Goal: Feedback & Contribution: Leave review/rating

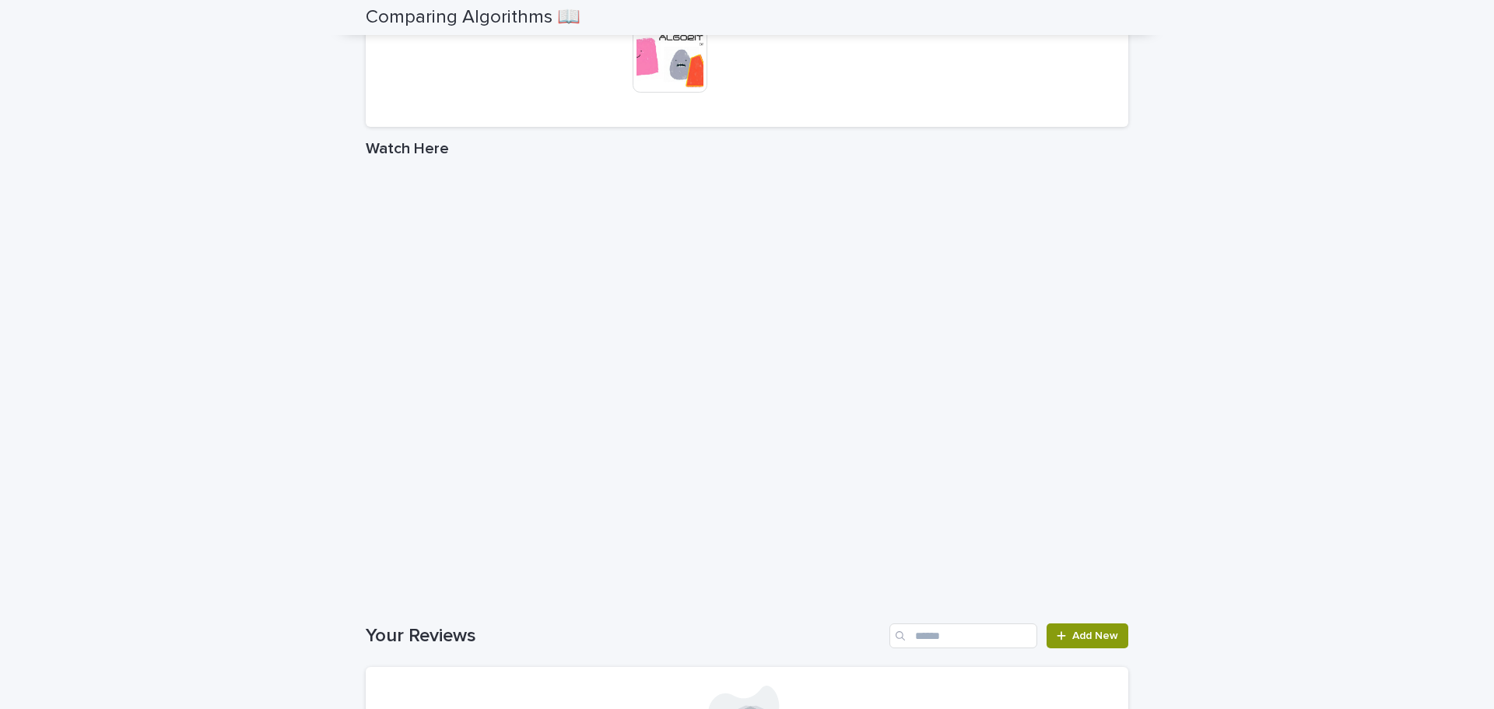
scroll to position [2943, 0]
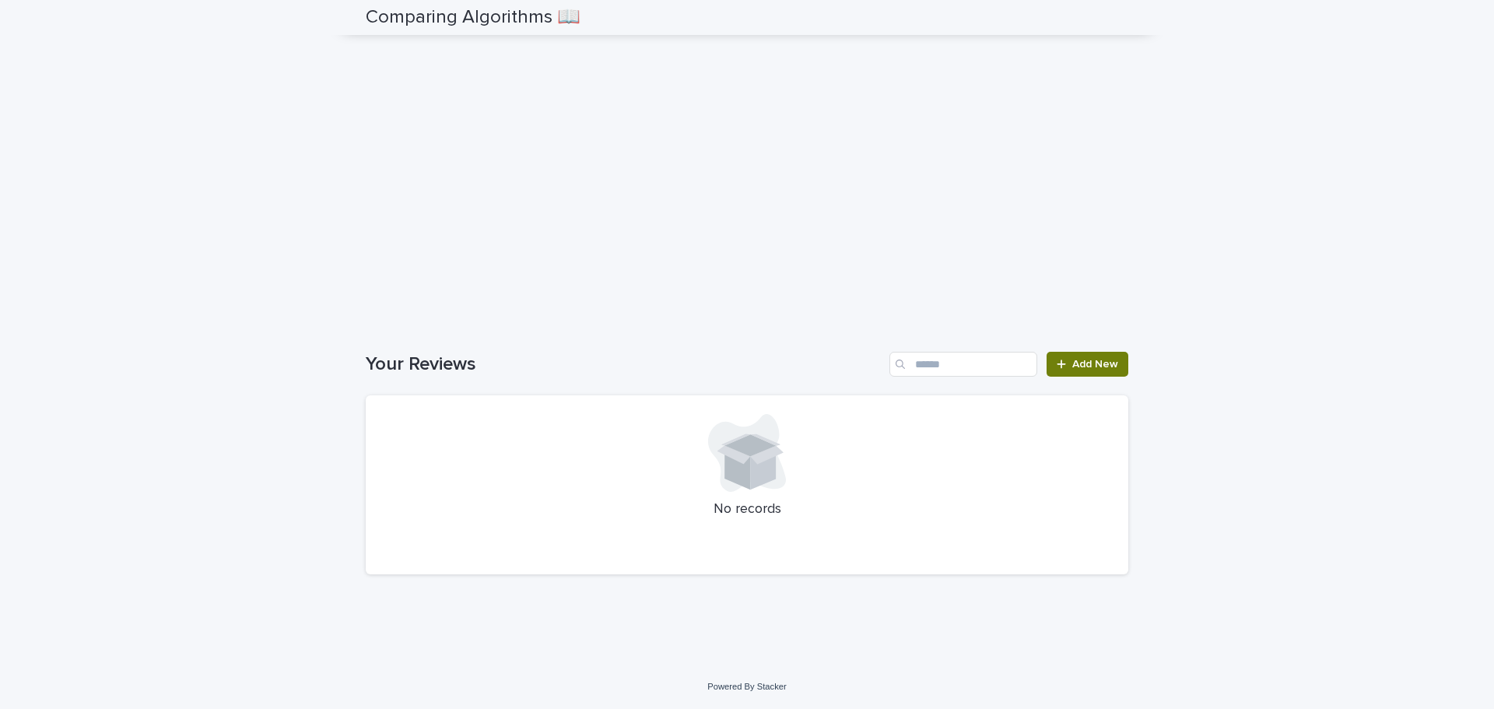
click at [1088, 373] on link "Add New" at bounding box center [1088, 364] width 82 height 25
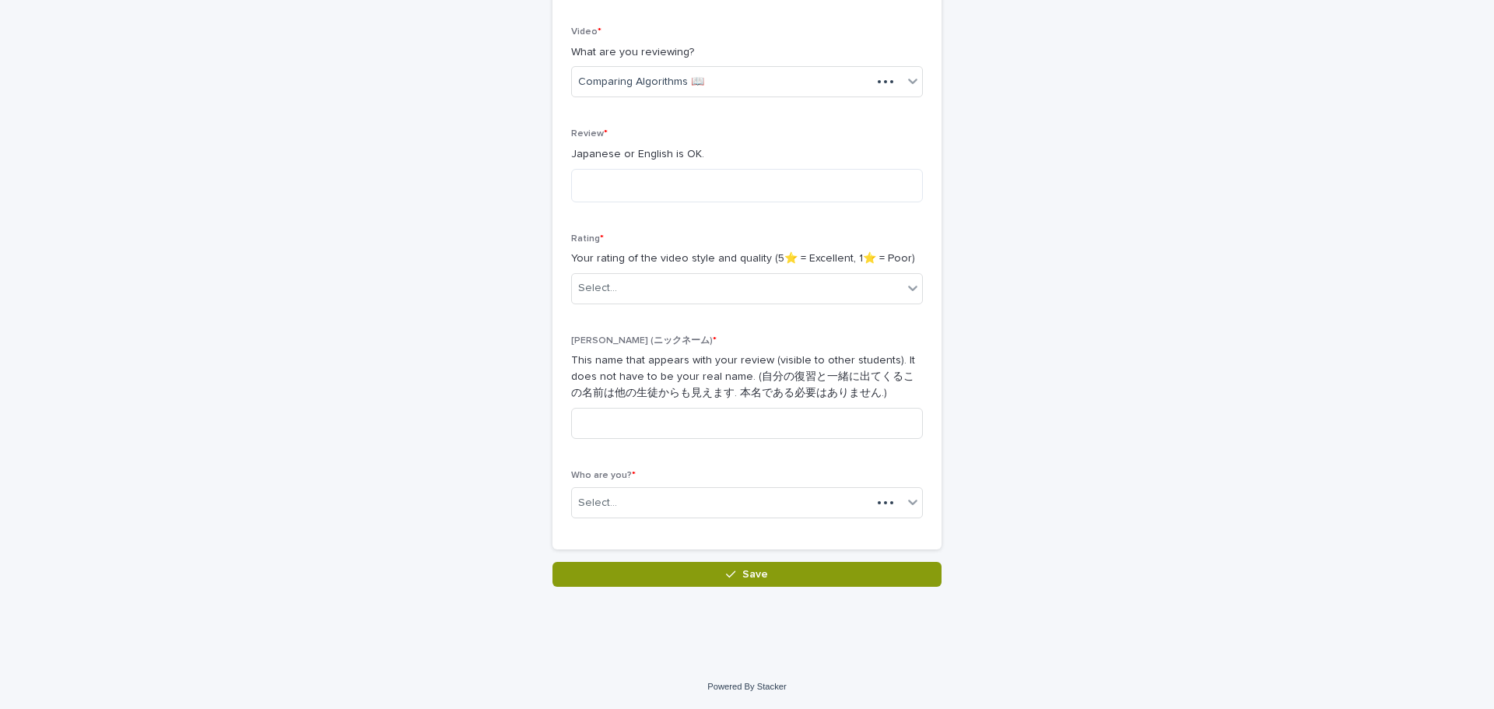
scroll to position [255, 0]
click at [652, 197] on textarea at bounding box center [747, 185] width 352 height 33
type textarea "**********"
drag, startPoint x: 671, startPoint y: 296, endPoint x: 678, endPoint y: 284, distance: 13.6
click at [672, 294] on div "Select..." at bounding box center [737, 289] width 331 height 26
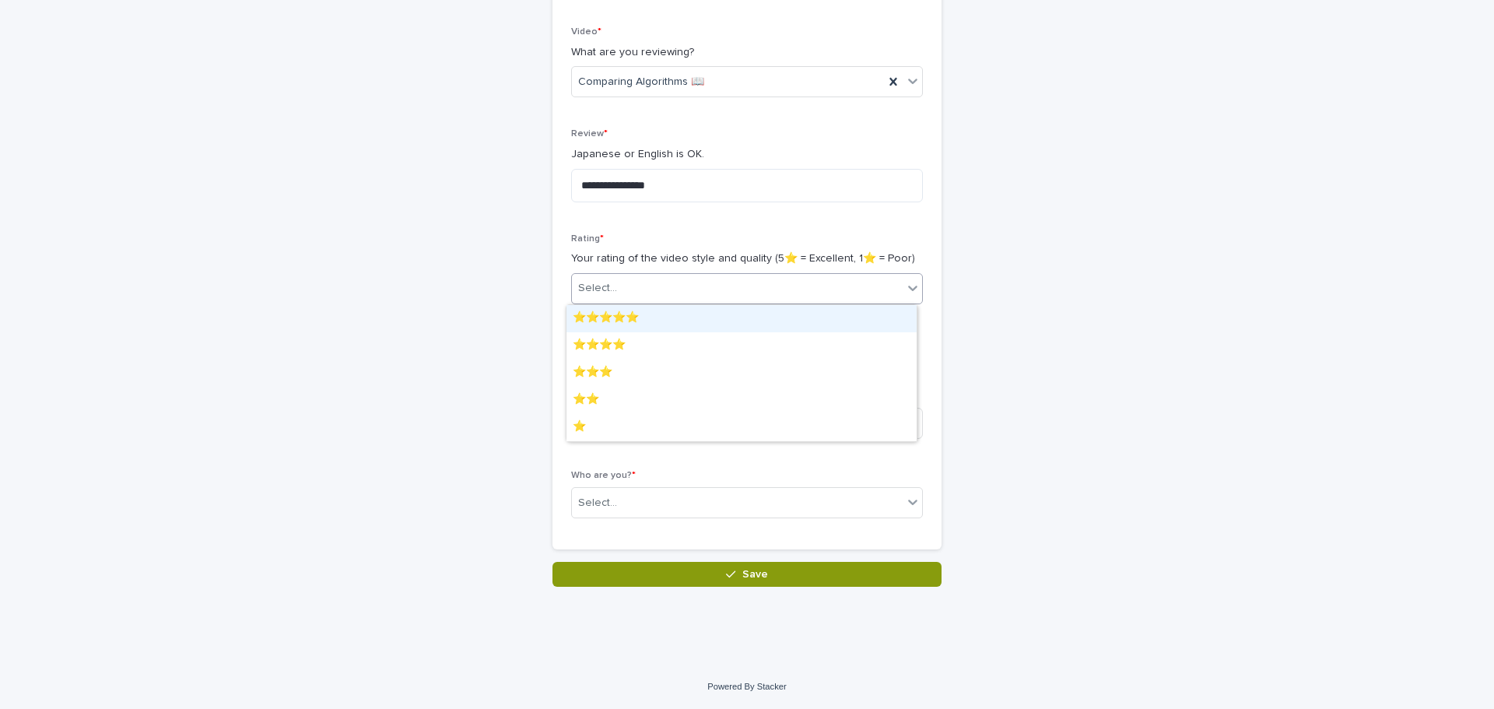
click at [686, 320] on div "⭐️⭐️⭐️⭐️⭐️" at bounding box center [742, 318] width 350 height 27
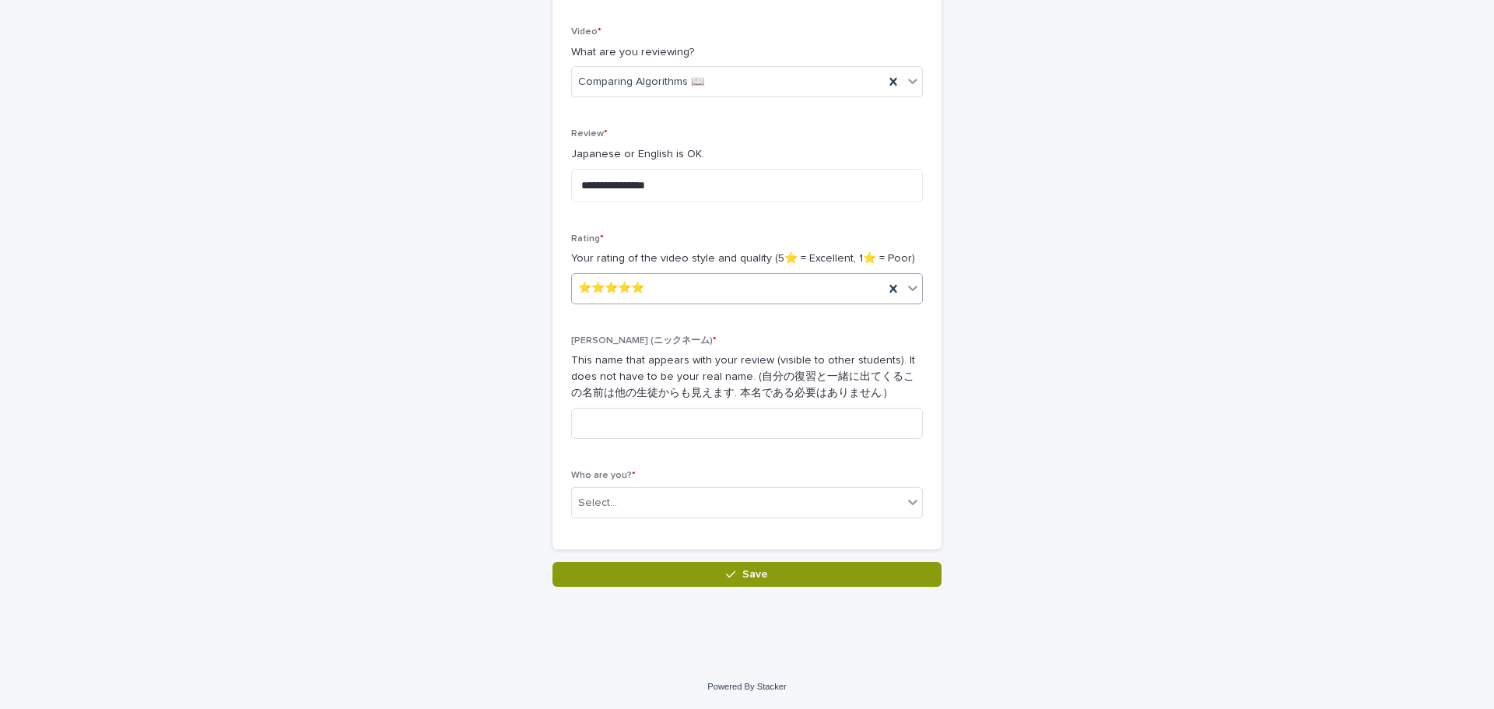
click at [676, 298] on div "⭐️⭐️⭐️⭐️⭐️" at bounding box center [728, 289] width 312 height 26
click at [703, 232] on div "**********" at bounding box center [747, 278] width 352 height 504
click at [684, 420] on input at bounding box center [747, 423] width 352 height 31
type input "**"
click at [693, 502] on div "Select..." at bounding box center [737, 503] width 331 height 26
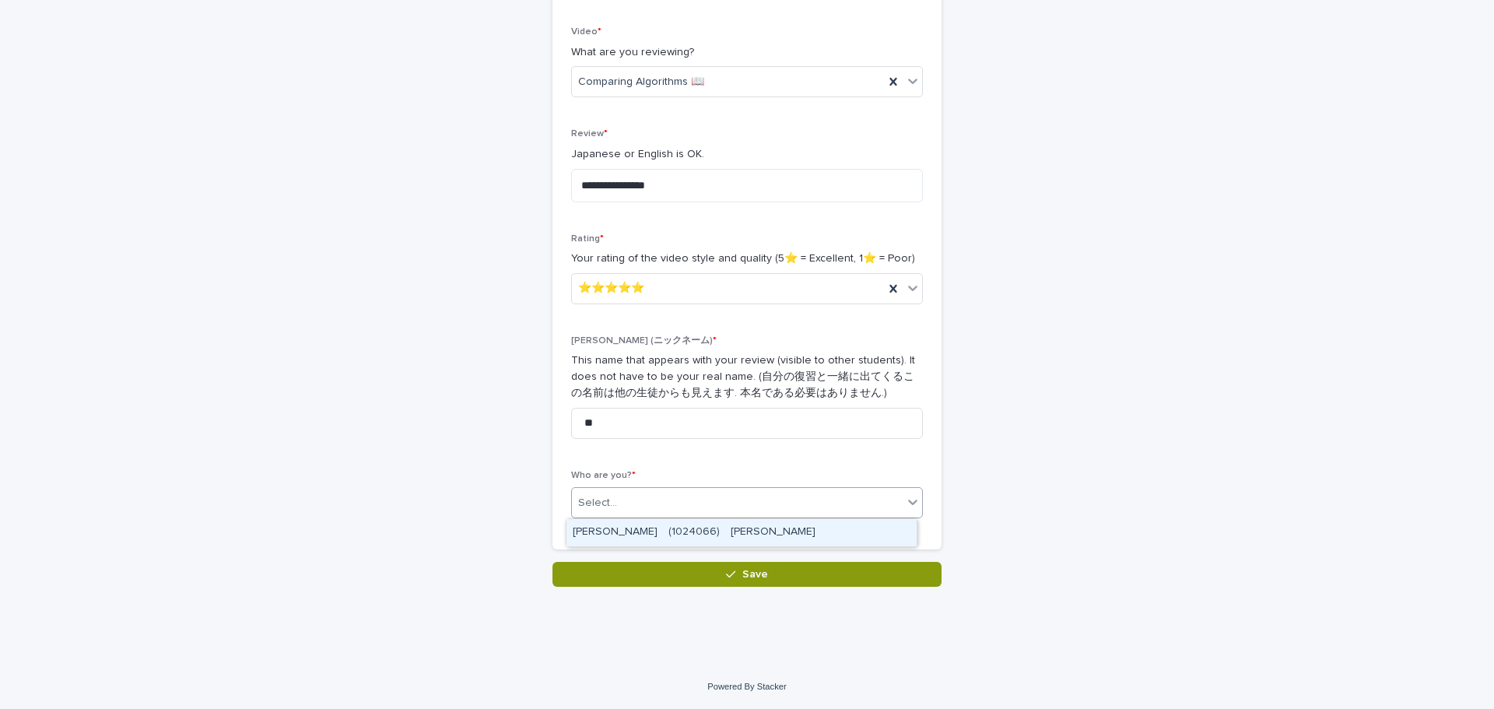
click at [697, 528] on div "[PERSON_NAME]　(1024066)　[PERSON_NAME]" at bounding box center [742, 532] width 350 height 27
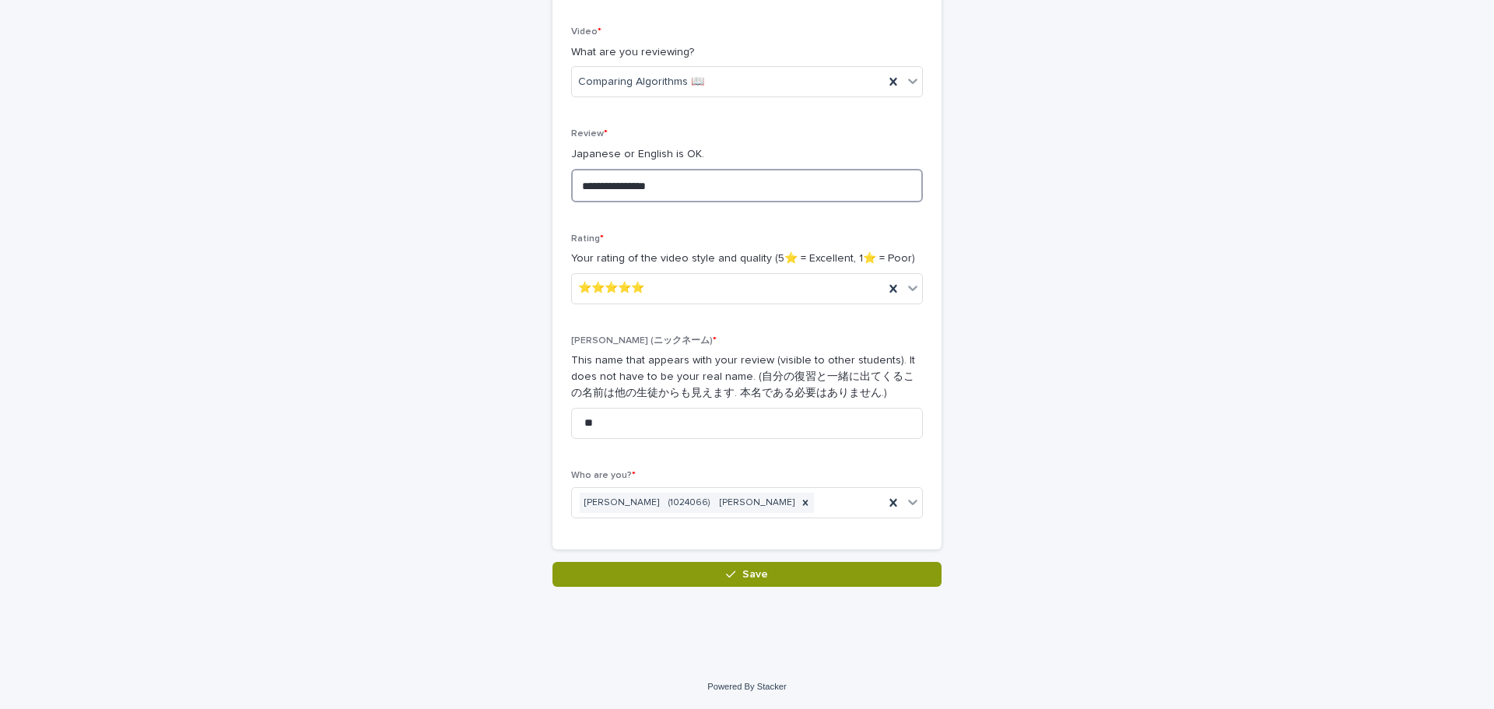
click at [743, 188] on textarea "**********" at bounding box center [747, 185] width 352 height 33
type textarea "**********"
click at [750, 570] on span "Save" at bounding box center [756, 574] width 26 height 11
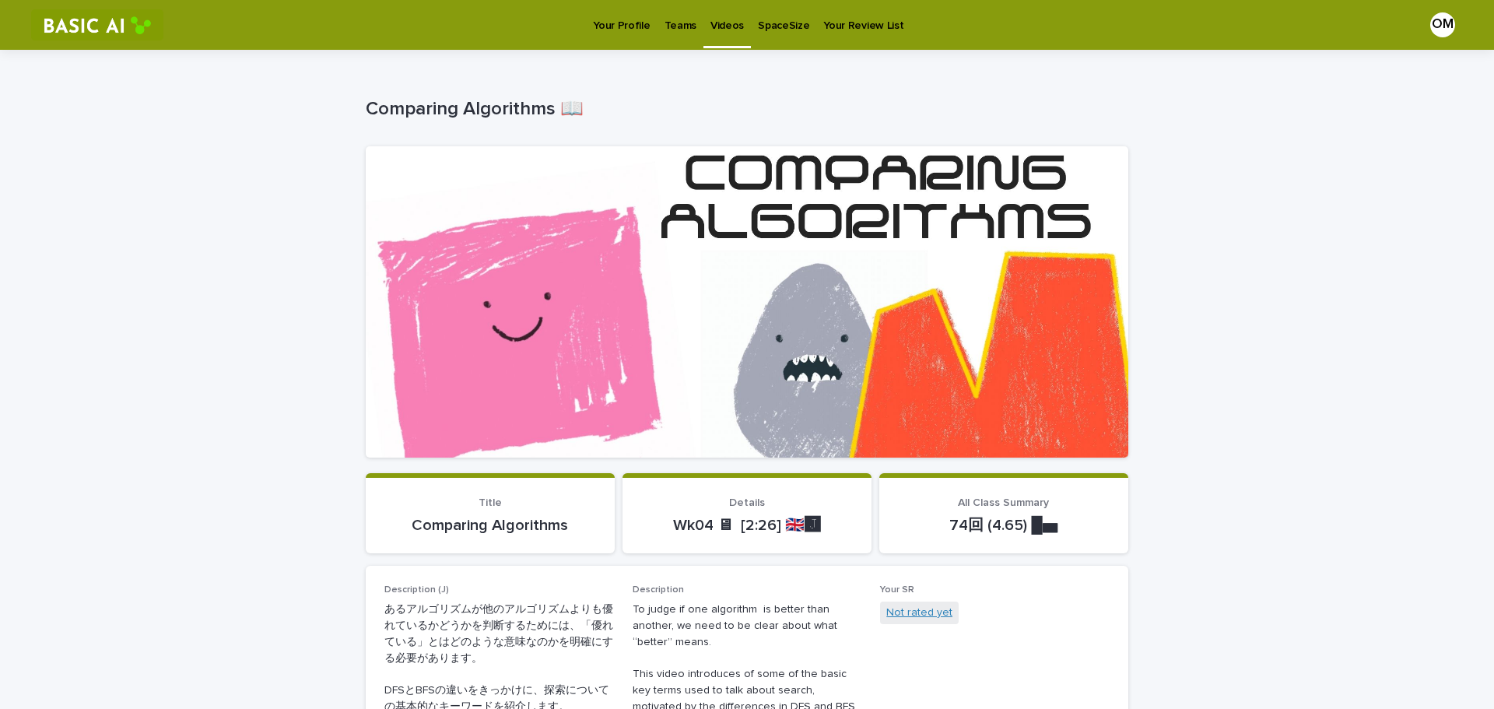
click at [900, 609] on link "Not rated yet" at bounding box center [920, 613] width 66 height 16
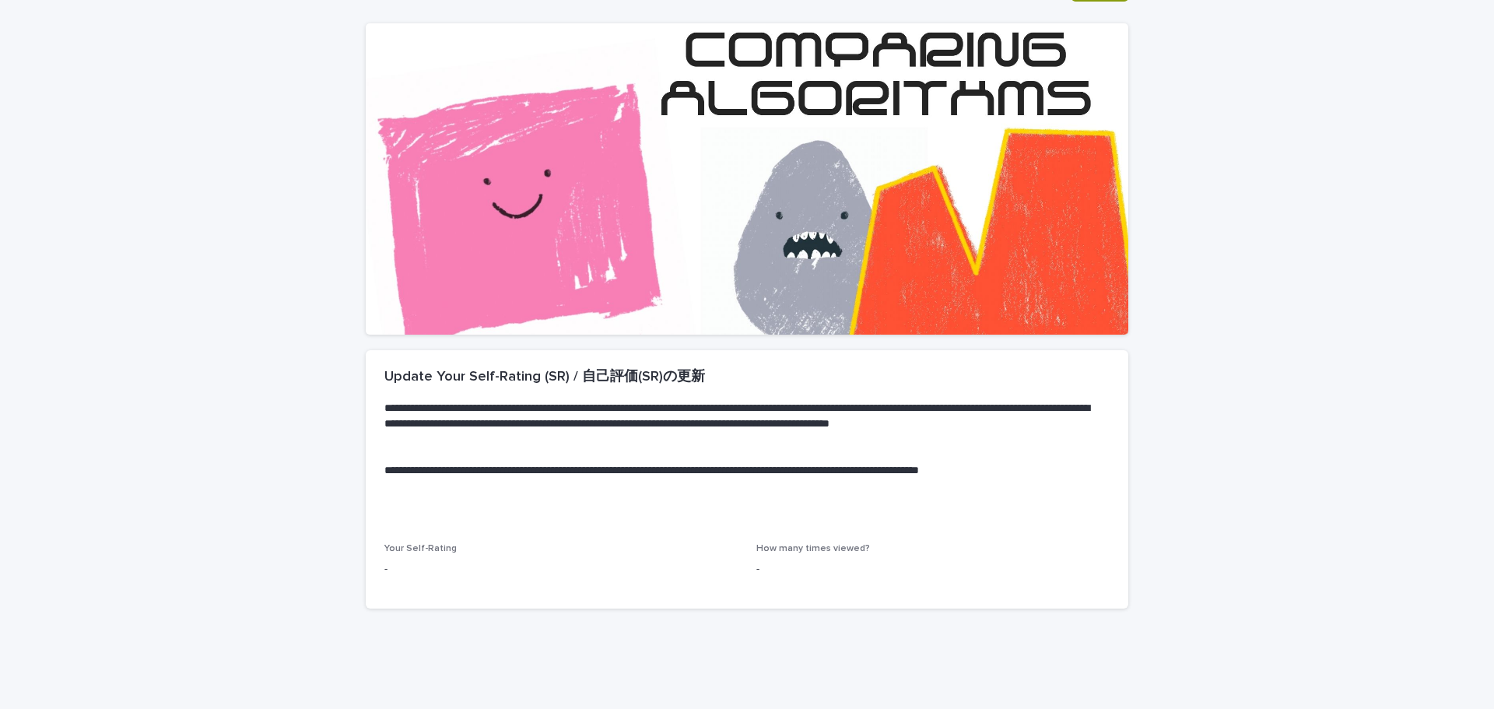
scroll to position [156, 0]
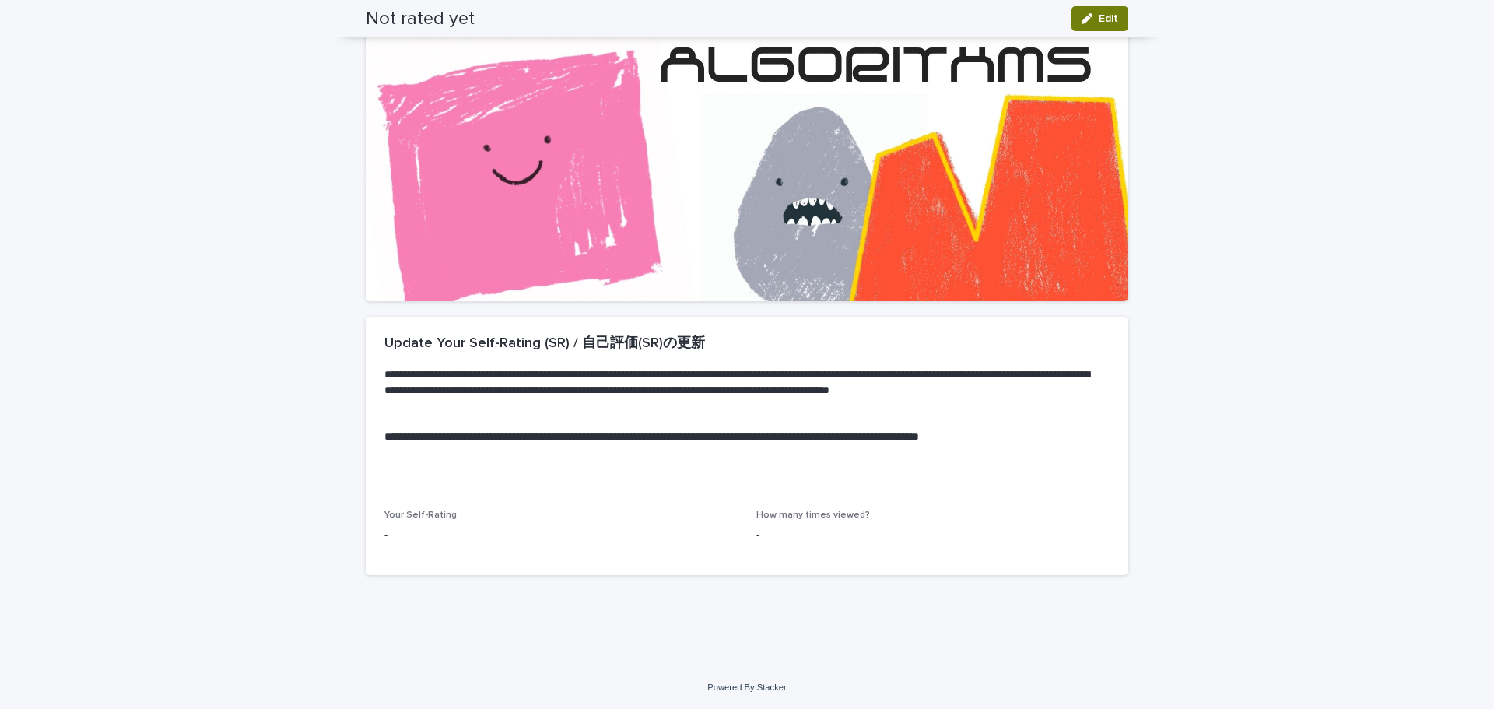
click at [1094, 26] on button "Edit" at bounding box center [1100, 18] width 57 height 25
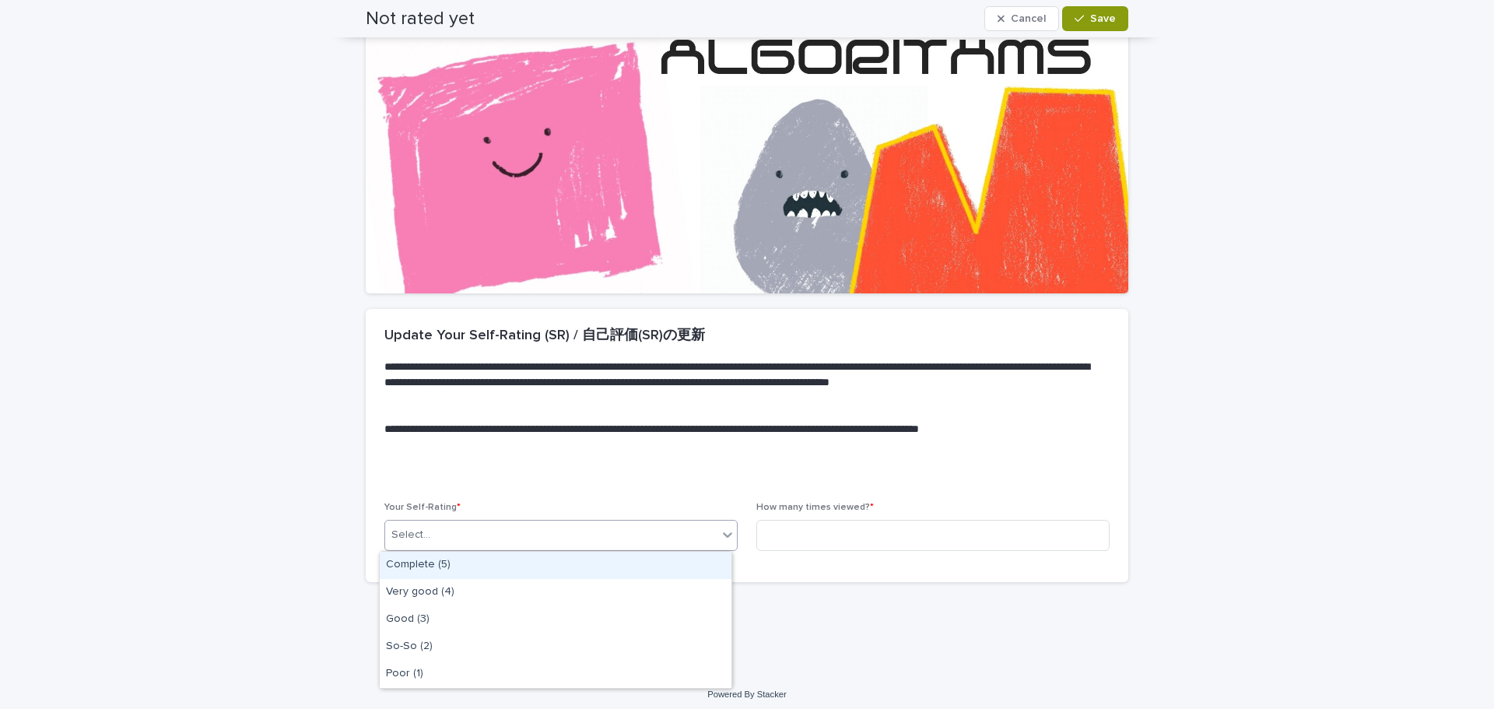
click at [691, 525] on div "Select..." at bounding box center [551, 535] width 332 height 26
click at [672, 564] on div "Complete (5)" at bounding box center [556, 565] width 352 height 27
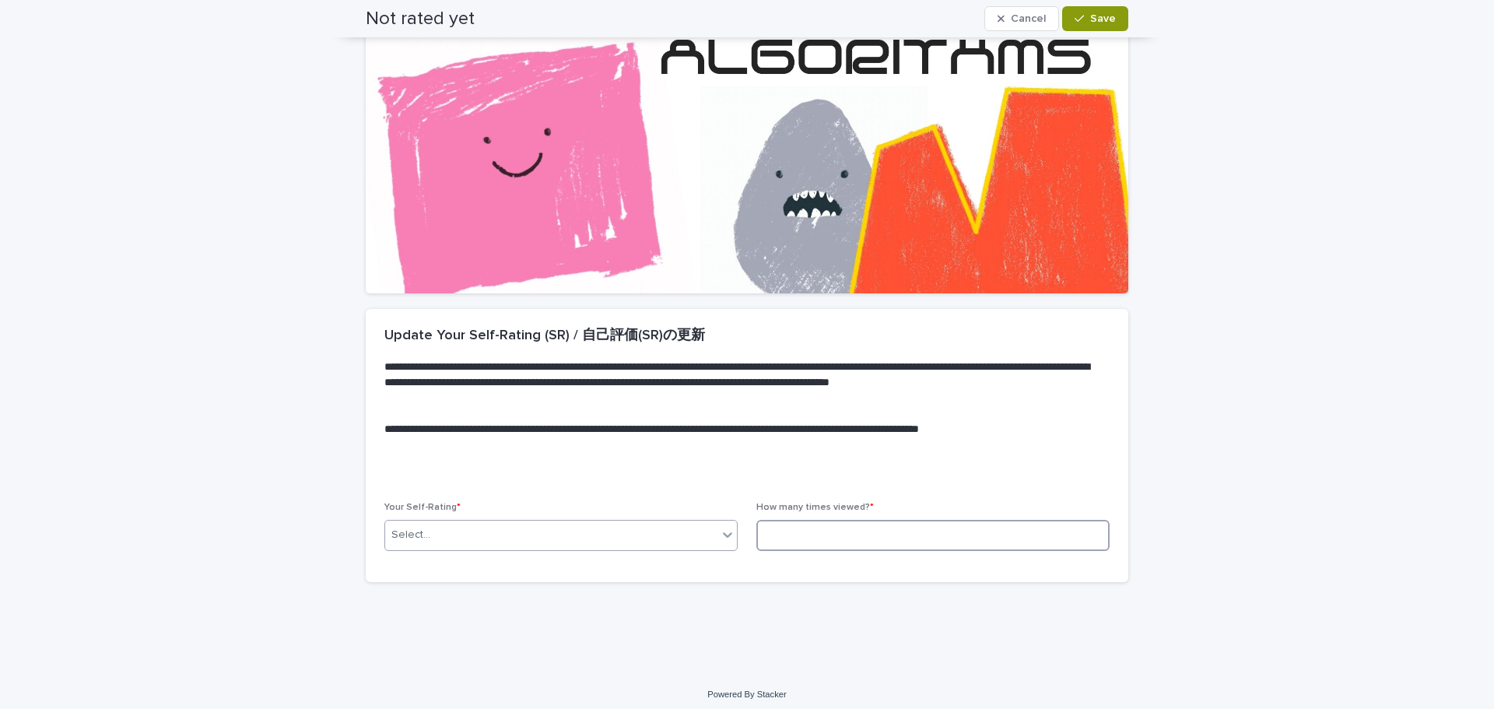
click at [830, 530] on input at bounding box center [933, 535] width 353 height 31
type input "*"
click at [1090, 23] on span "Save" at bounding box center [1103, 18] width 26 height 11
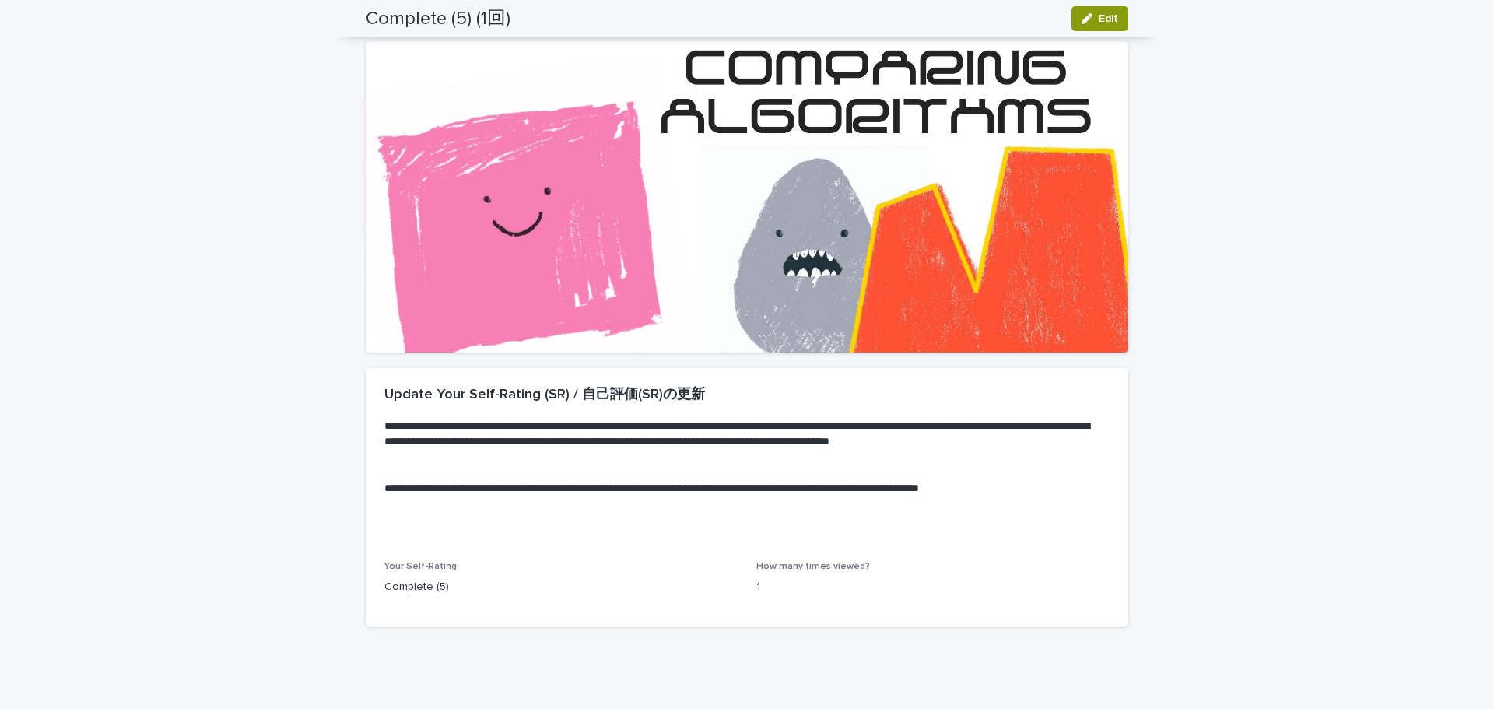
scroll to position [0, 0]
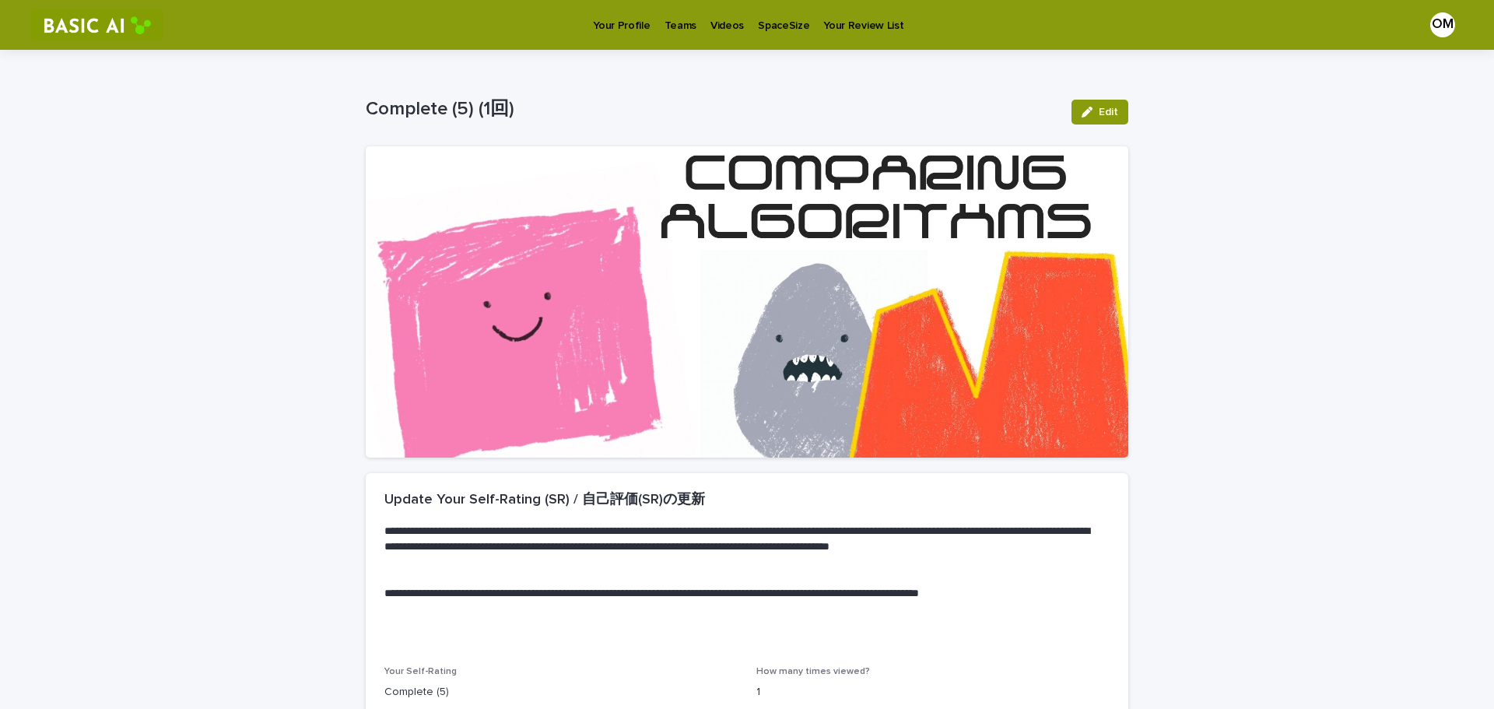
click at [713, 22] on p "Videos" at bounding box center [727, 16] width 33 height 33
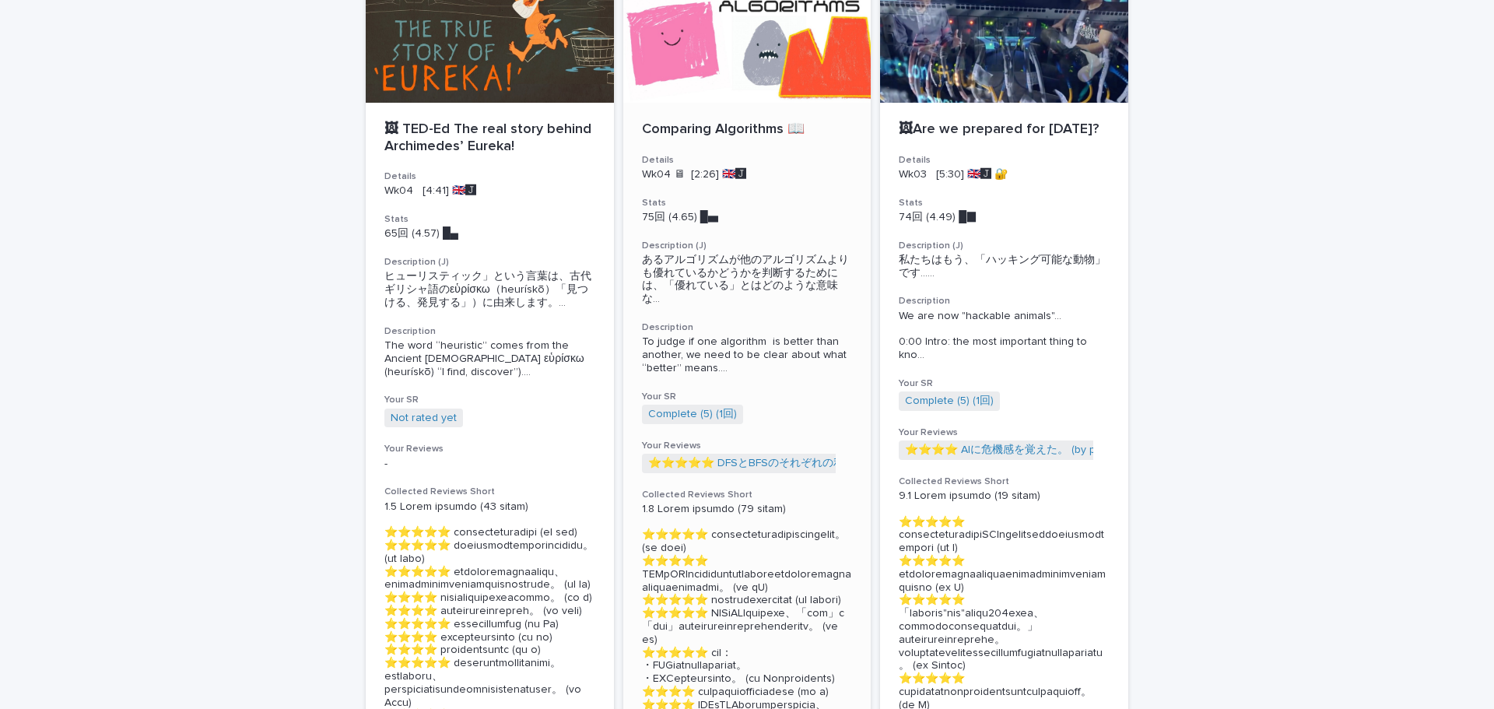
scroll to position [156, 0]
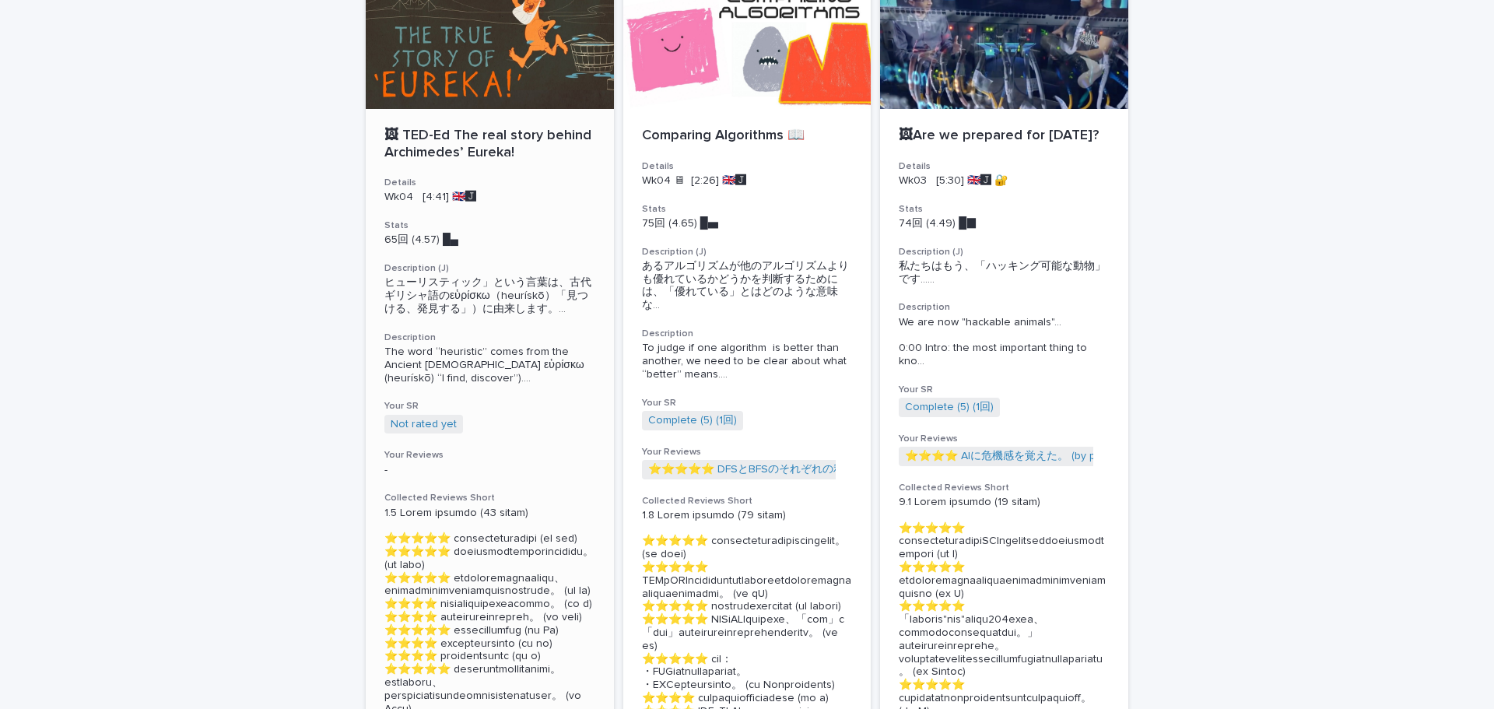
click at [505, 36] on div at bounding box center [490, 39] width 248 height 140
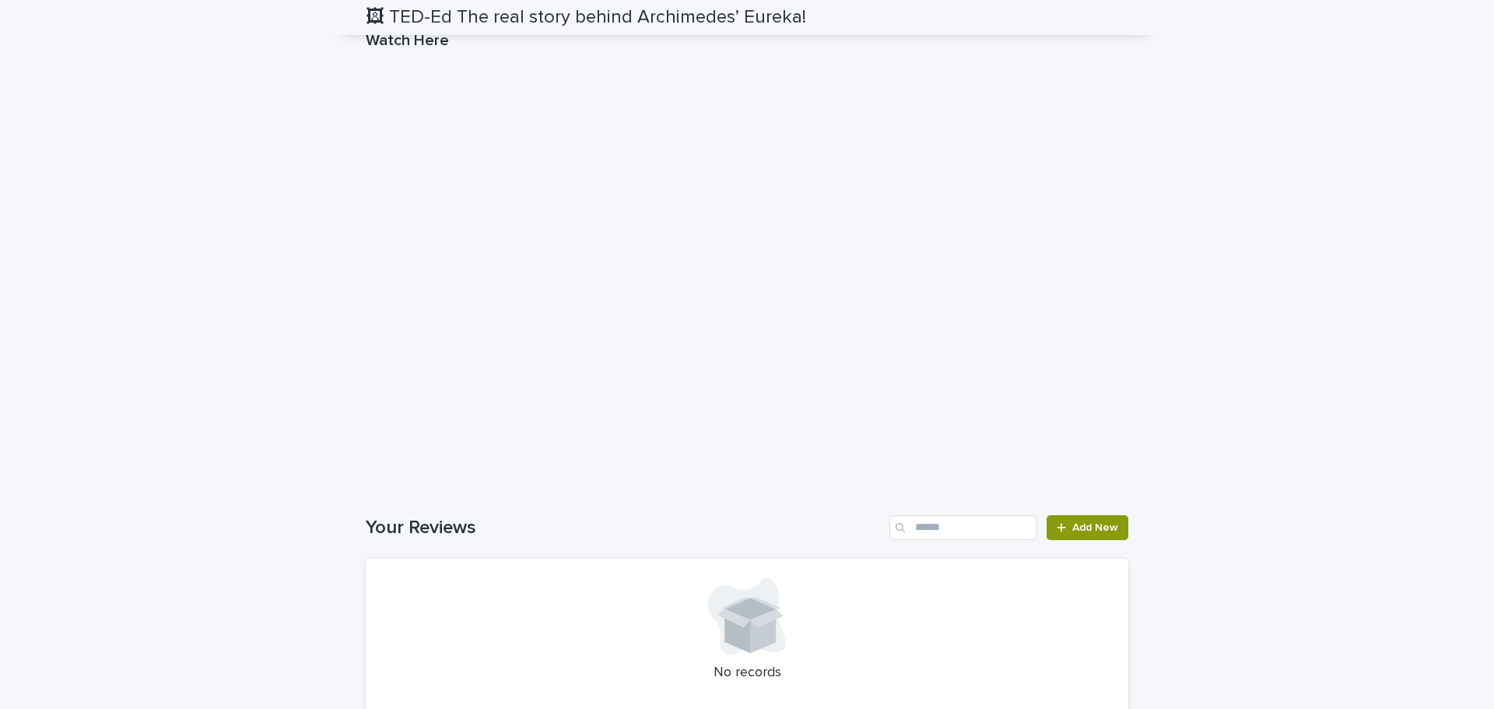
scroll to position [3111, 0]
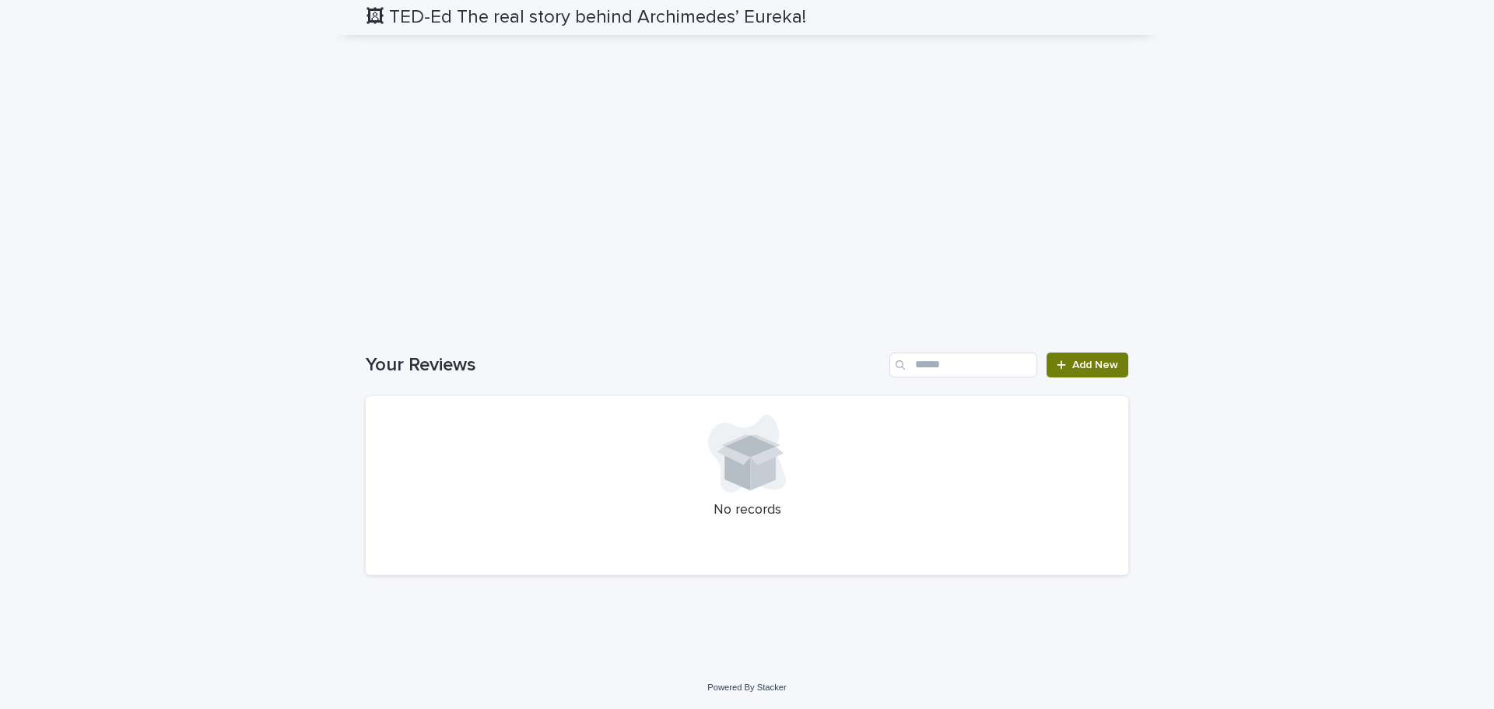
click at [1094, 372] on link "Add New" at bounding box center [1088, 365] width 82 height 25
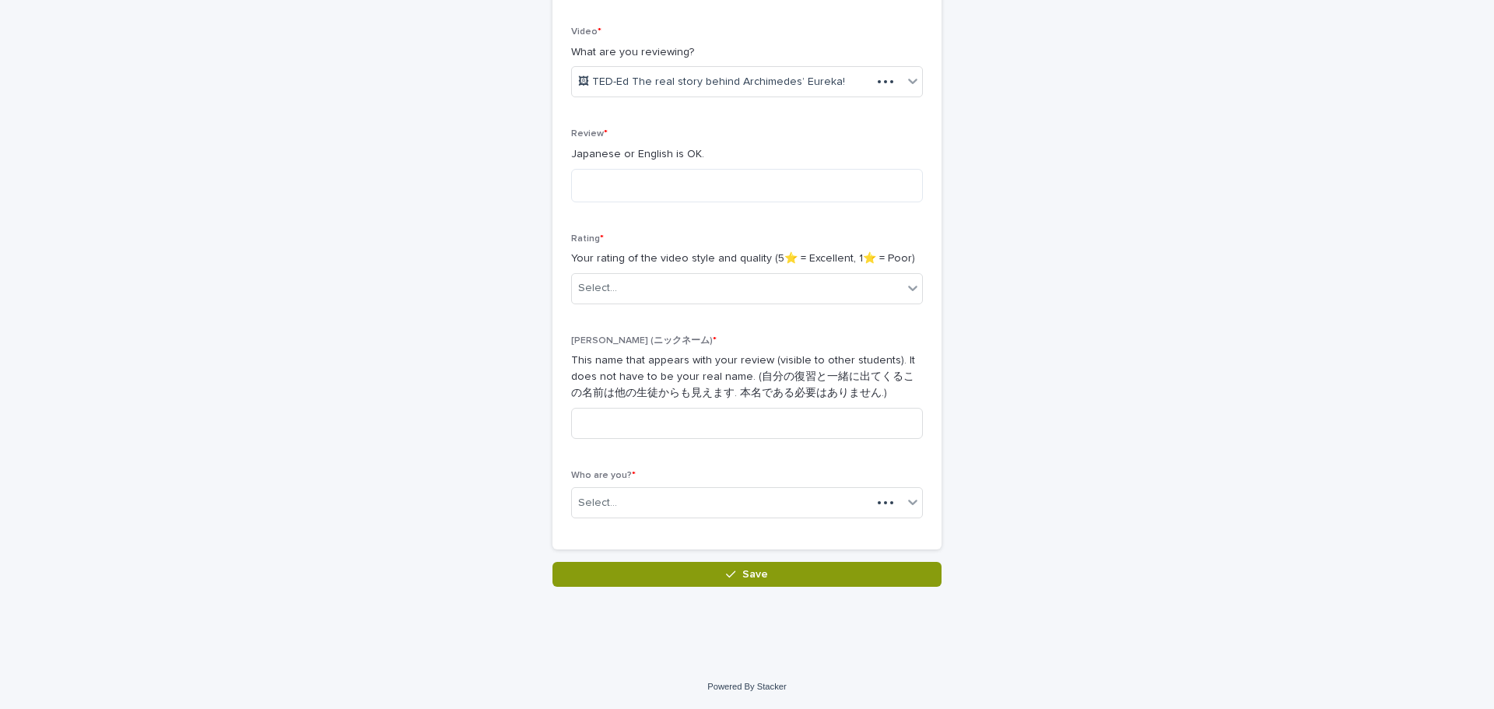
scroll to position [255, 0]
click at [698, 188] on textarea at bounding box center [747, 185] width 352 height 33
type textarea "*"
type textarea "**********"
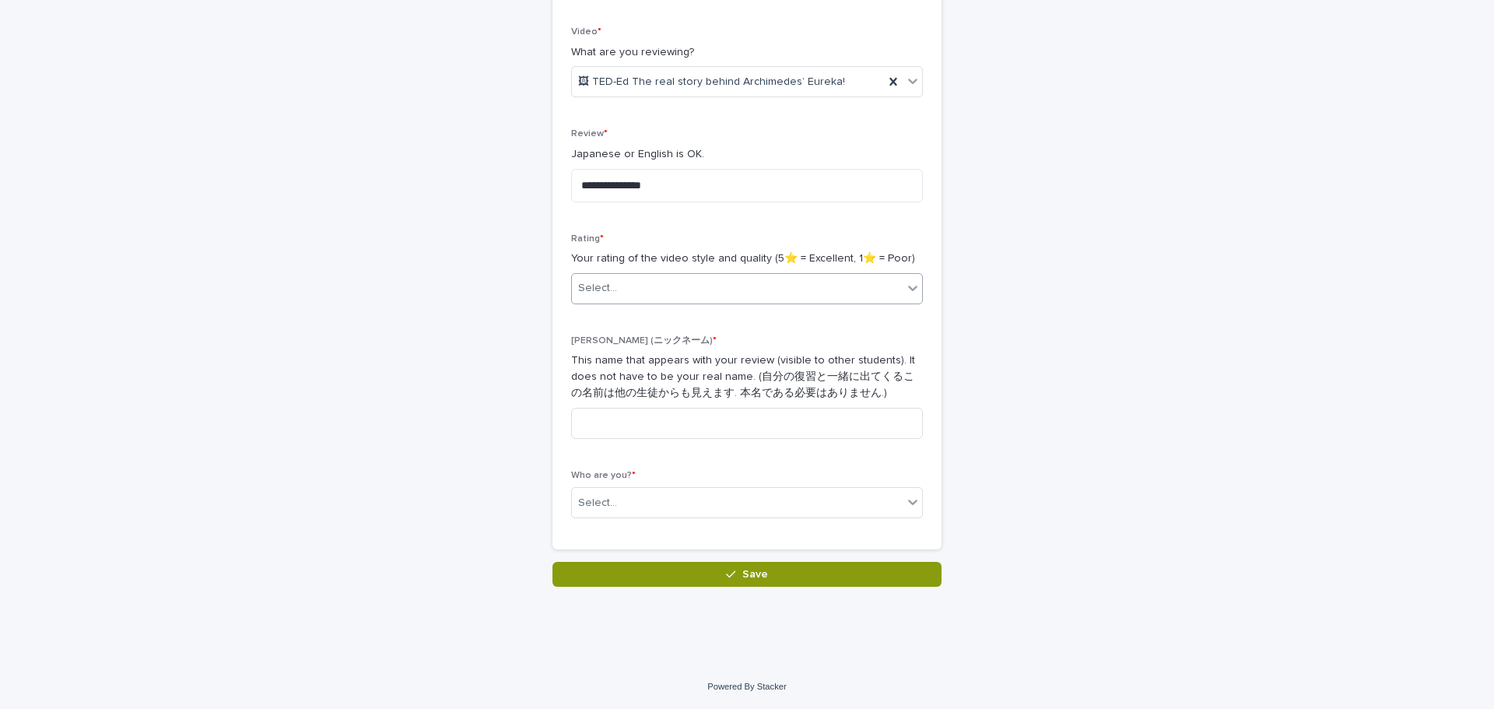
drag, startPoint x: 694, startPoint y: 273, endPoint x: 692, endPoint y: 283, distance: 10.4
click at [693, 279] on div "Rating * Your rating of the video style and quality (5⭐️ = Excellent, 1⭐️ = Poo…" at bounding box center [747, 275] width 352 height 83
click at [693, 283] on div "Select..." at bounding box center [737, 289] width 331 height 26
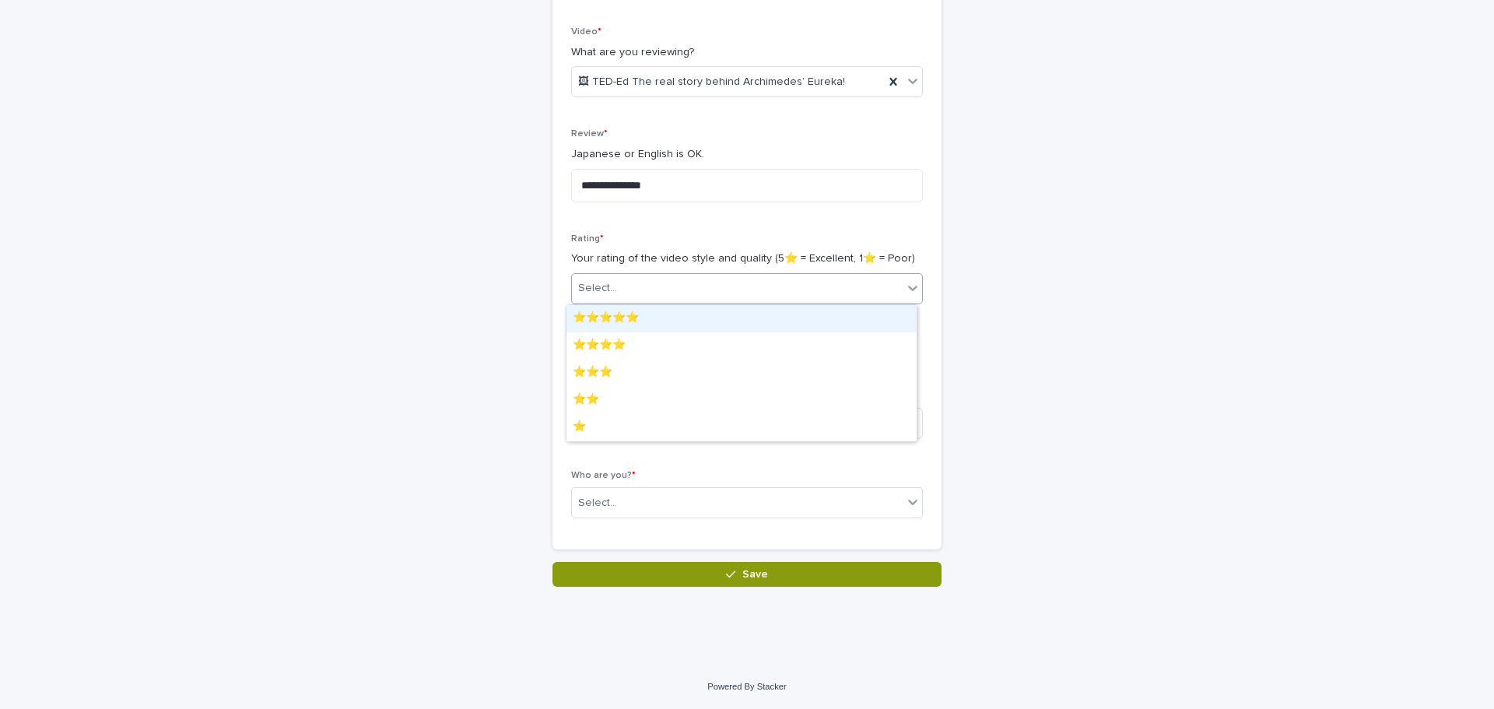
click at [693, 319] on div "⭐️⭐️⭐️⭐️⭐️" at bounding box center [742, 318] width 350 height 27
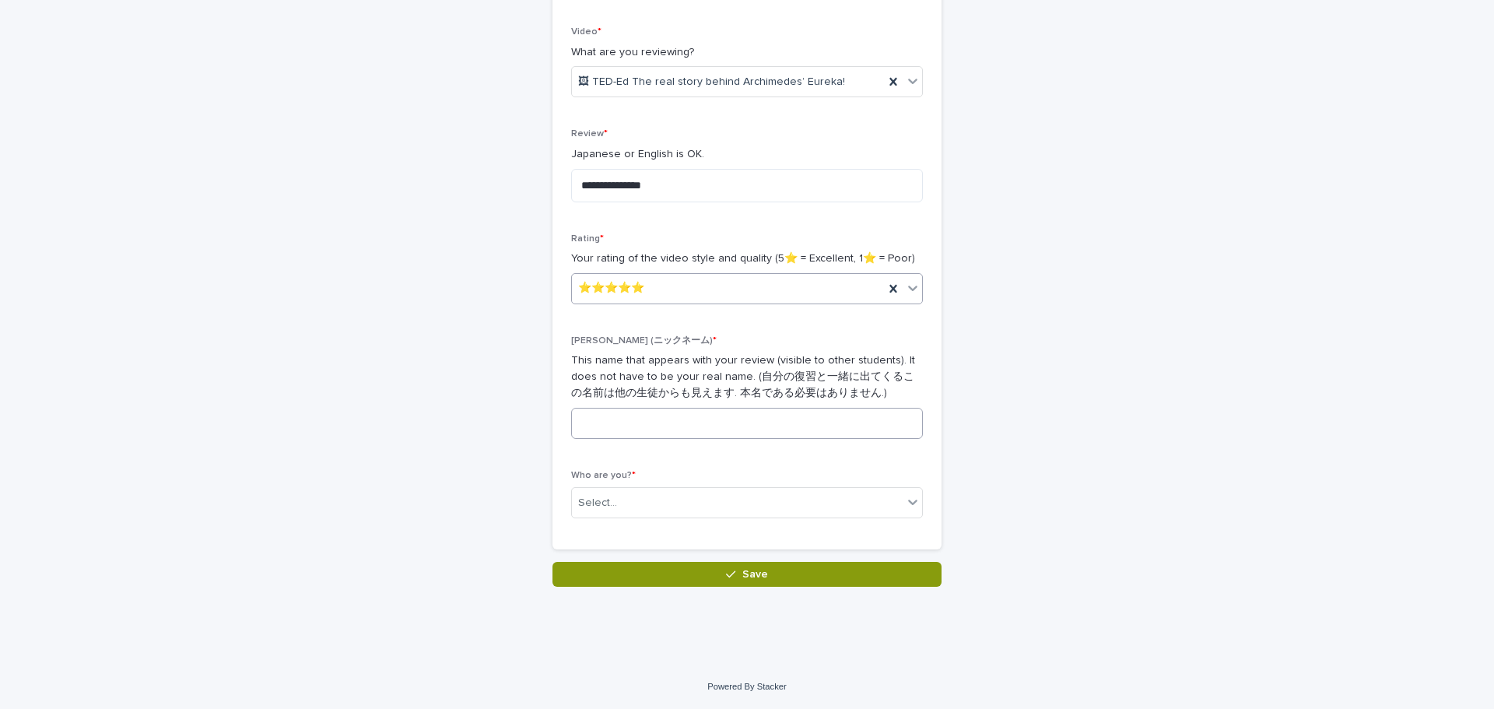
drag, startPoint x: 697, startPoint y: 403, endPoint x: 697, endPoint y: 413, distance: 10.1
click at [697, 403] on div "[PERSON_NAME] (ニックネーム) * This name that appears with your review (visible to ot…" at bounding box center [747, 393] width 352 height 116
click at [698, 419] on input at bounding box center [747, 423] width 352 height 31
type input "*"
type input "**"
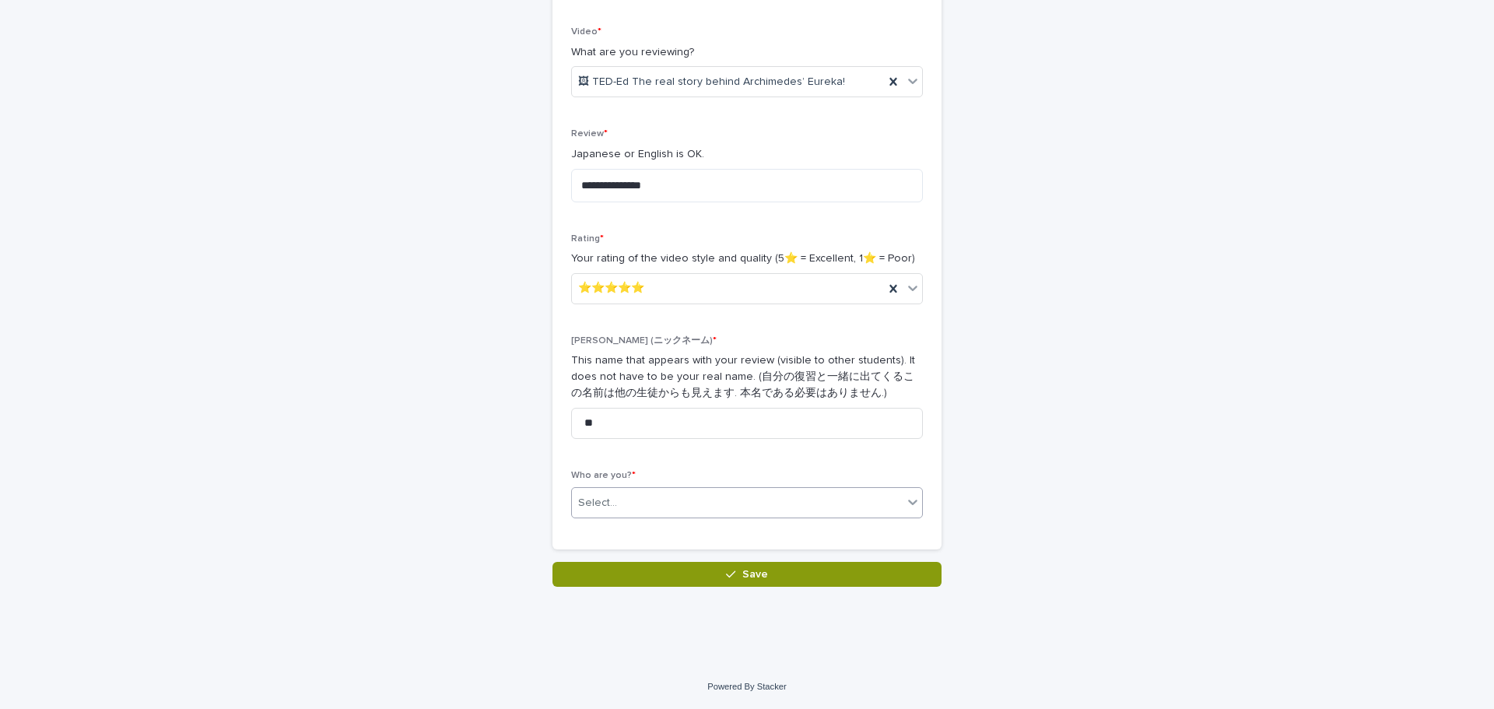
click at [763, 493] on div "Select..." at bounding box center [737, 503] width 331 height 26
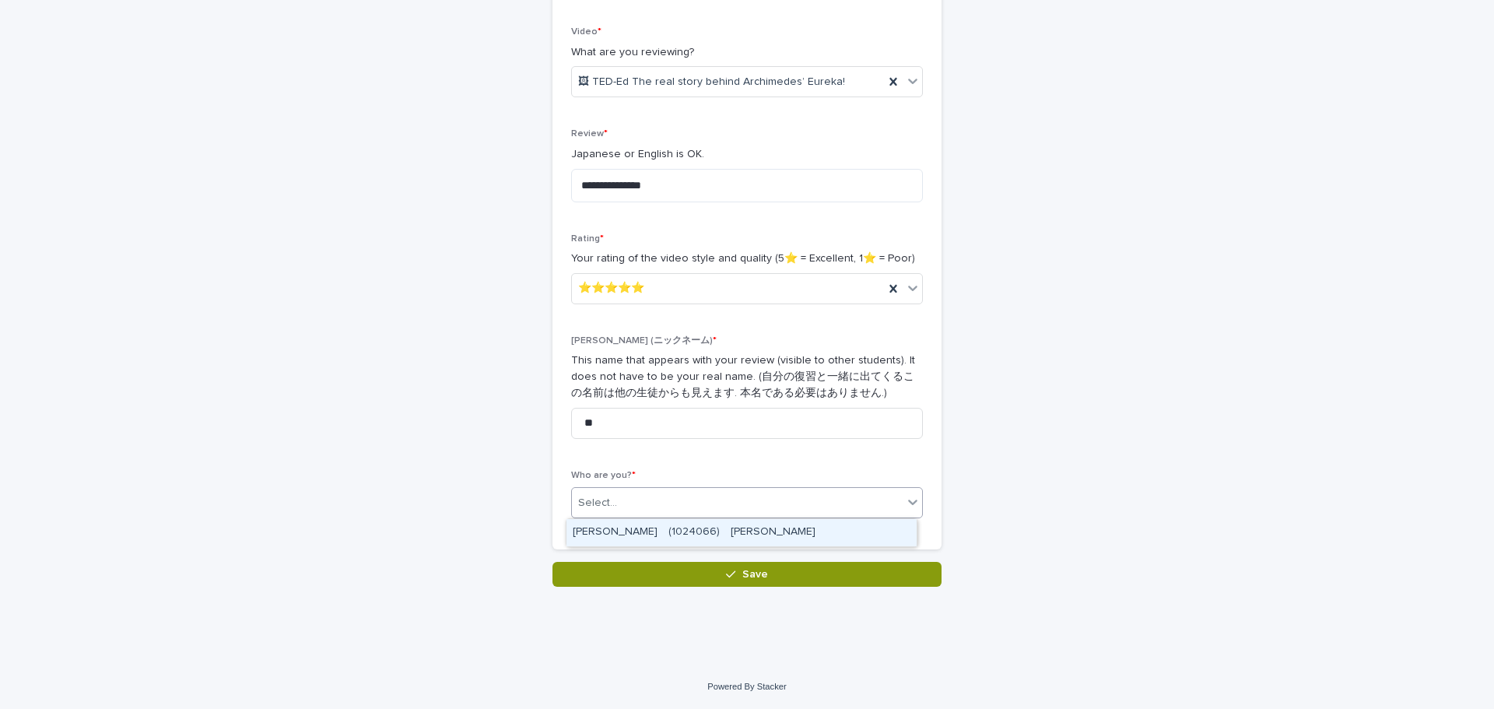
click at [758, 538] on div "[PERSON_NAME]　(1024066)　[PERSON_NAME]" at bounding box center [742, 532] width 350 height 27
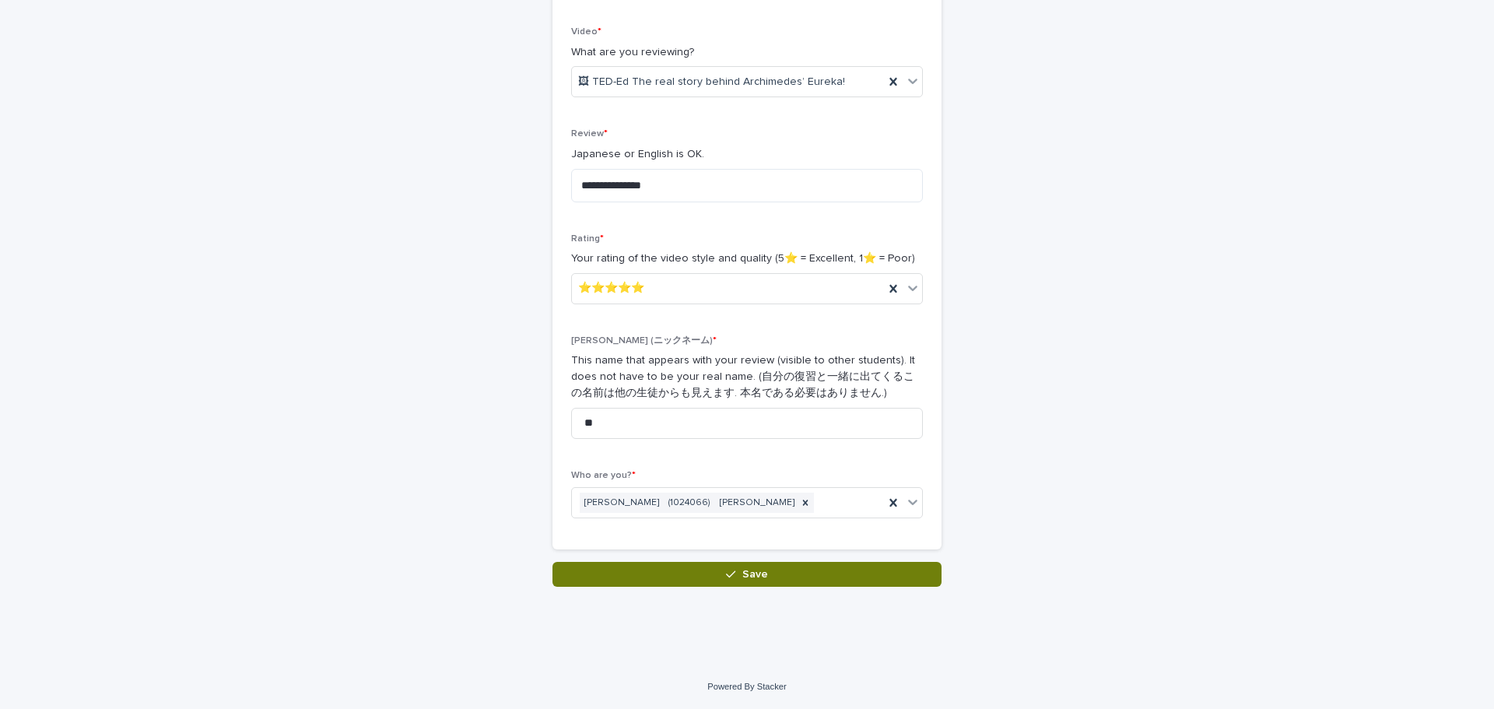
click at [764, 571] on button "Save" at bounding box center [747, 574] width 389 height 25
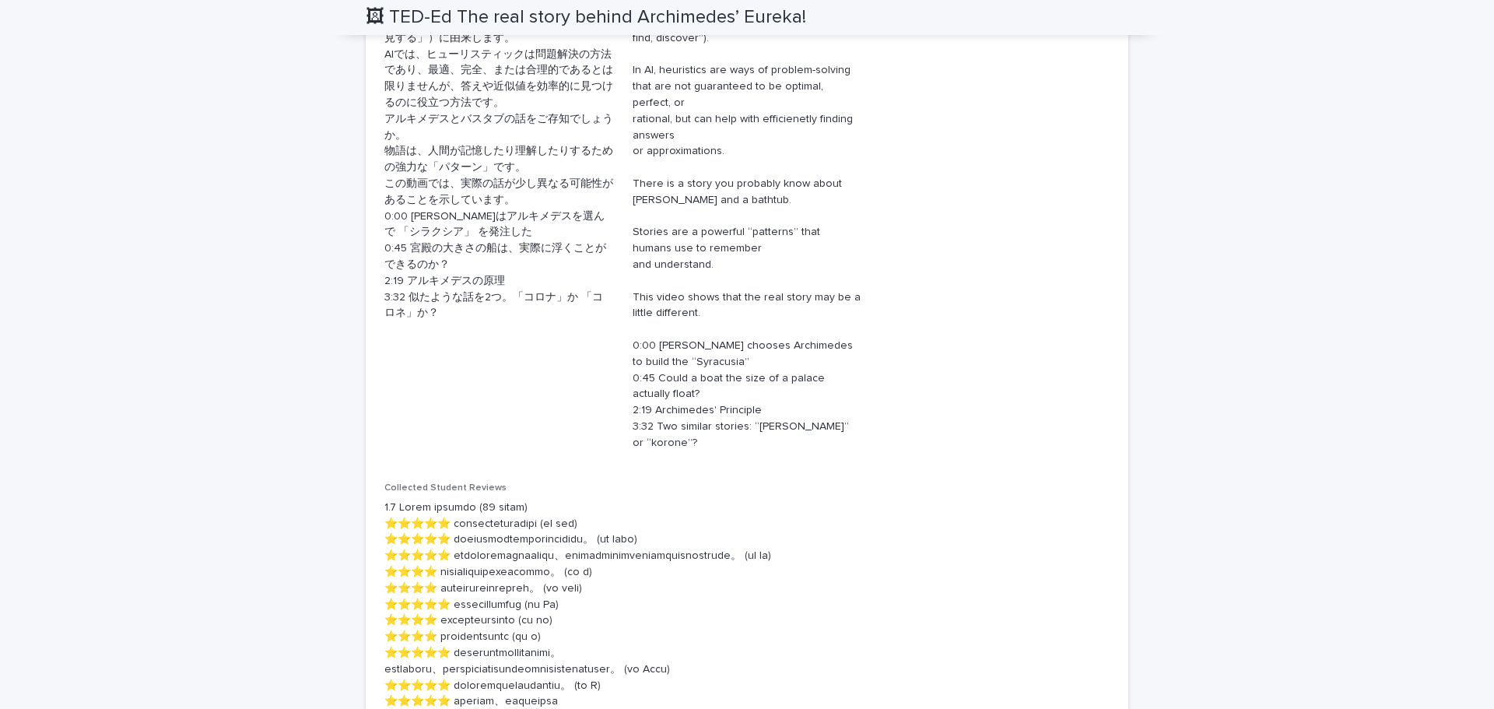
scroll to position [156, 0]
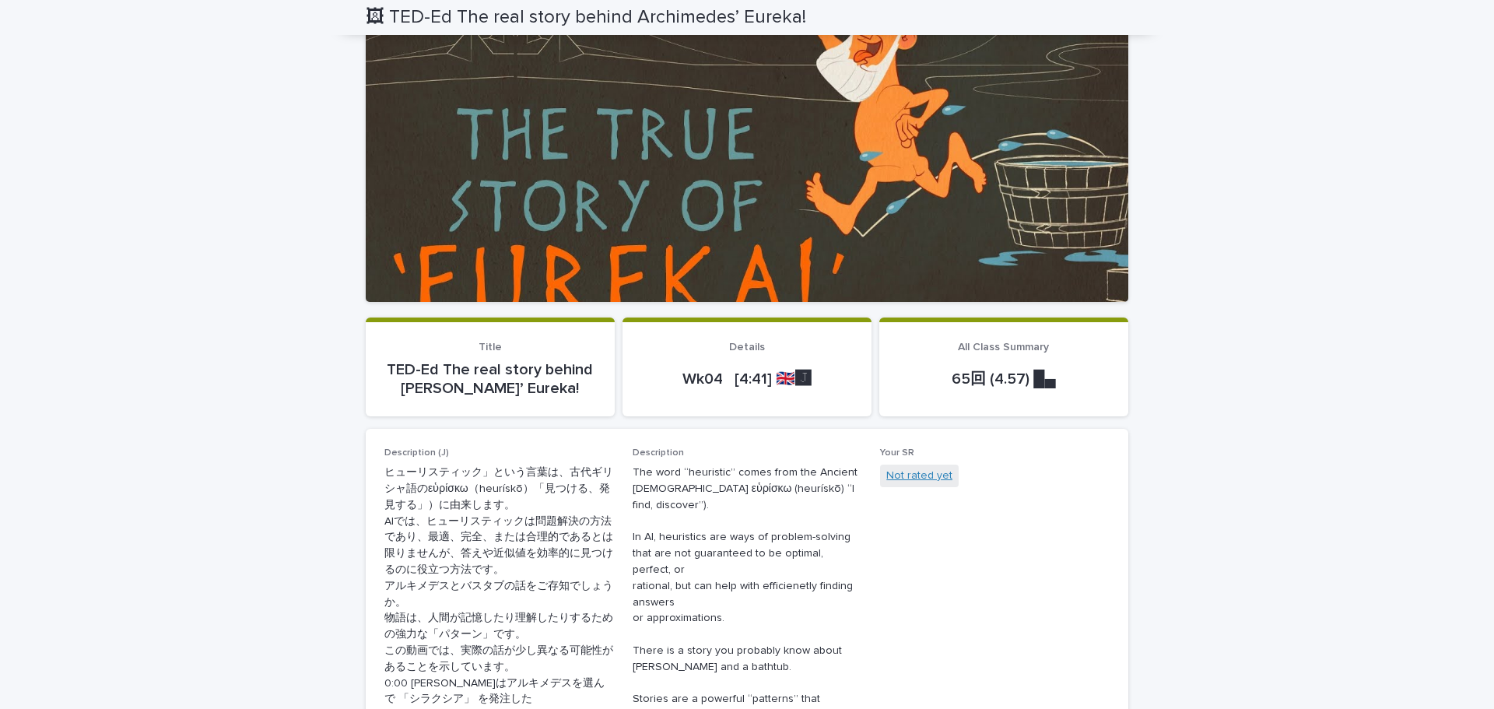
click at [912, 476] on link "Not rated yet" at bounding box center [920, 476] width 66 height 16
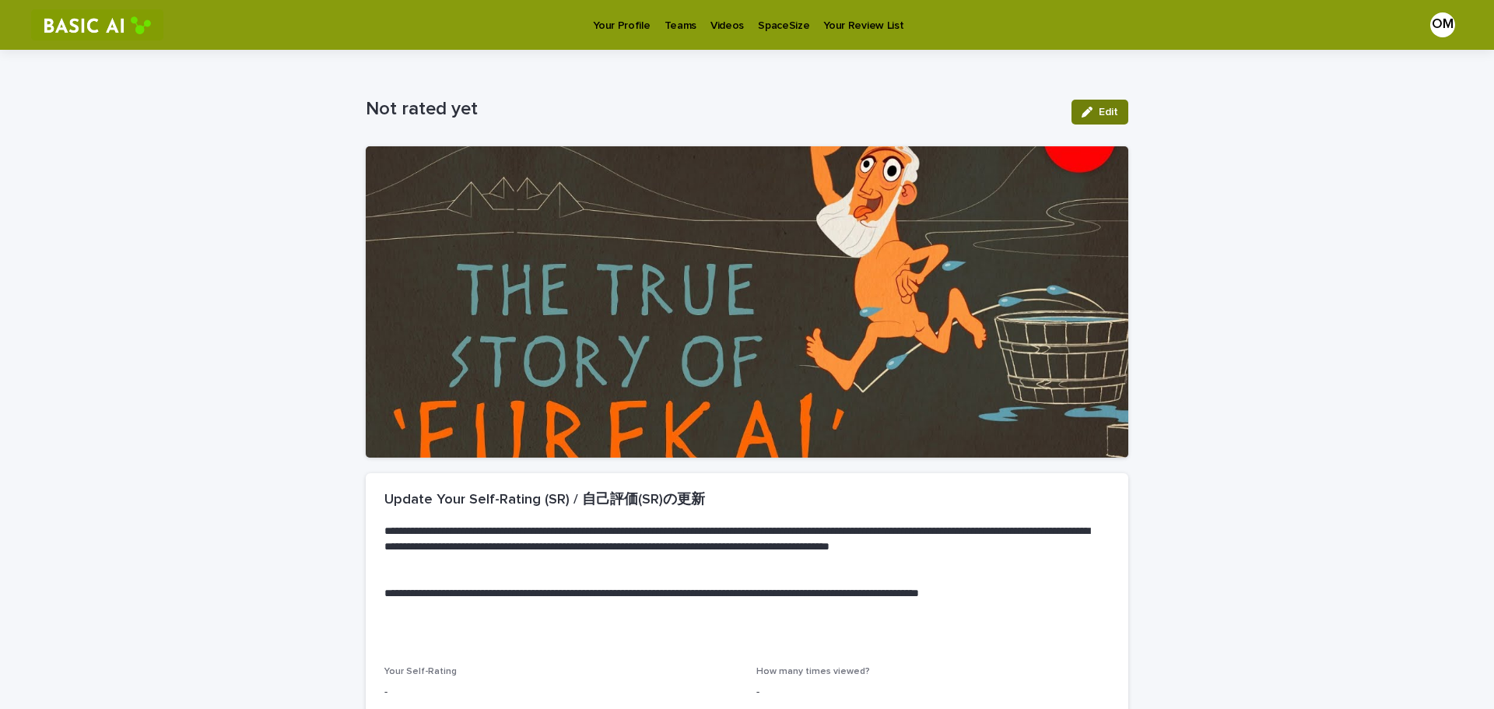
drag, startPoint x: 1086, startPoint y: 93, endPoint x: 1076, endPoint y: 101, distance: 12.7
click at [1084, 94] on div "Edit" at bounding box center [1097, 112] width 63 height 62
click at [1072, 117] on button "Edit" at bounding box center [1100, 112] width 57 height 25
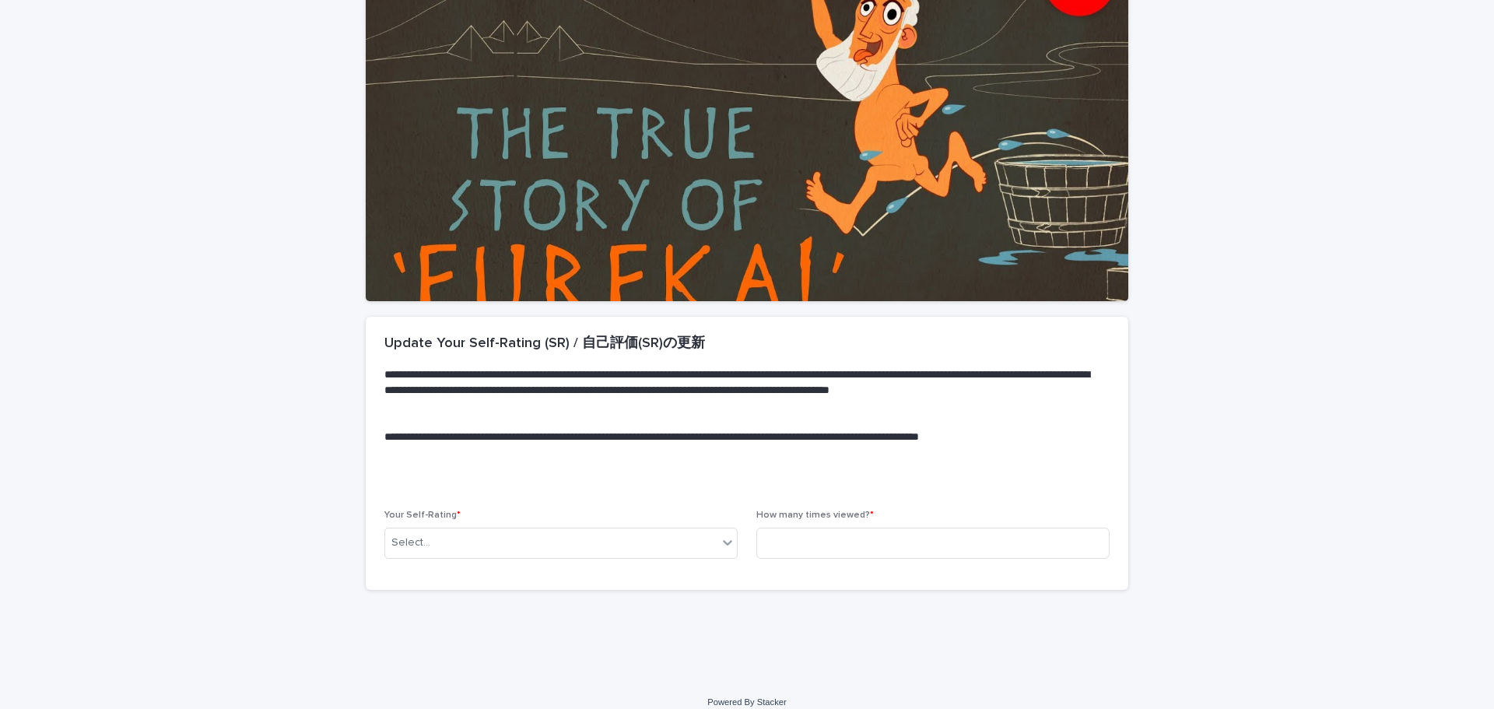
scroll to position [172, 0]
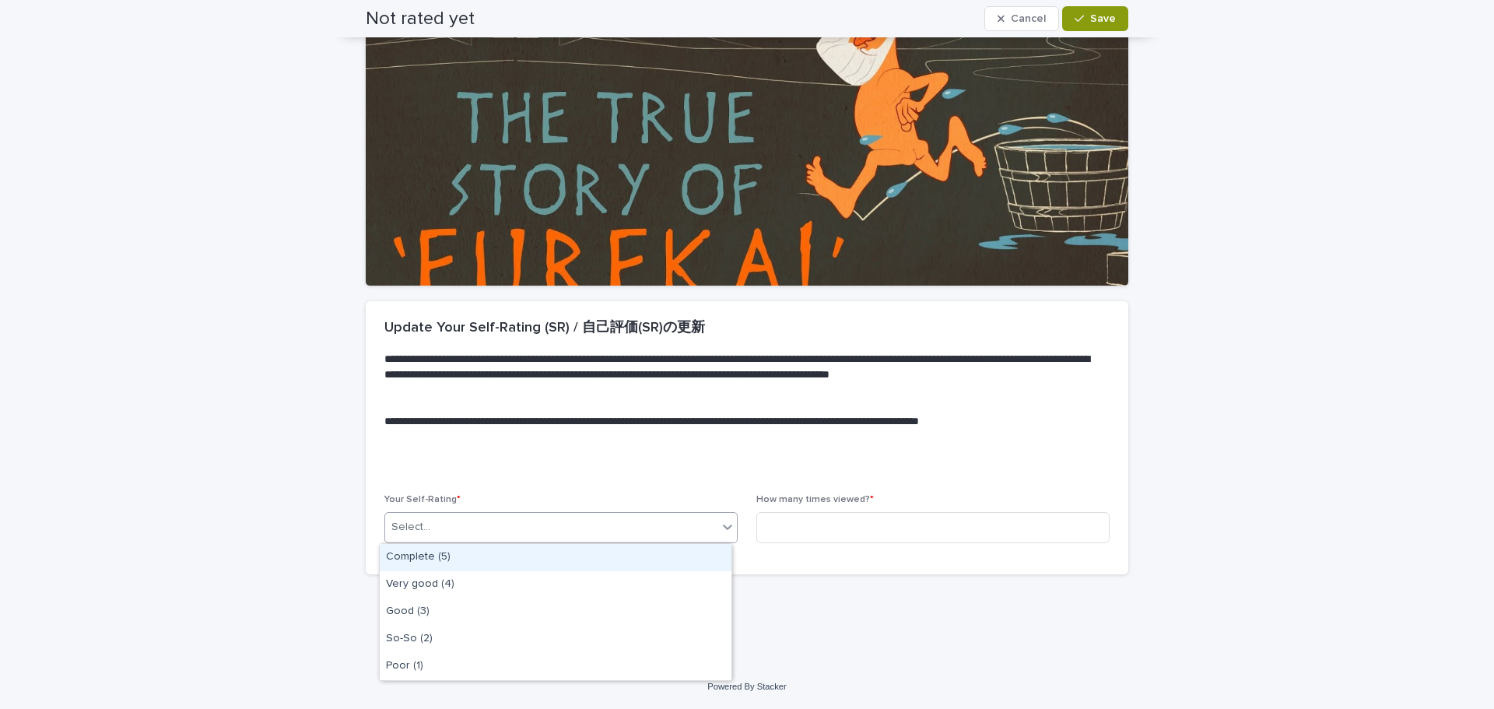
click at [694, 522] on div "Select..." at bounding box center [551, 527] width 332 height 26
click at [695, 561] on div "Complete (5)" at bounding box center [556, 557] width 352 height 27
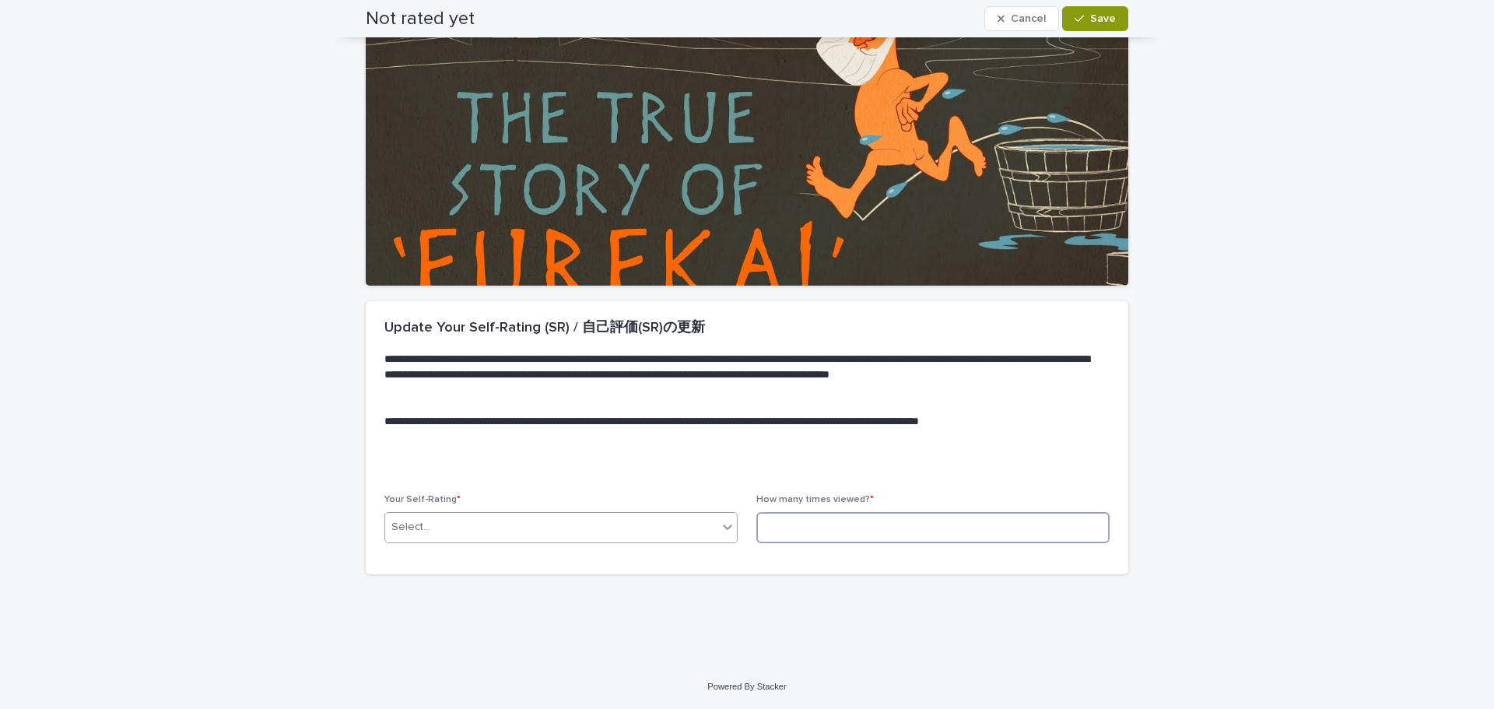
click at [852, 523] on input at bounding box center [933, 527] width 353 height 31
type input "*"
click at [1103, 22] on span "Save" at bounding box center [1103, 18] width 26 height 11
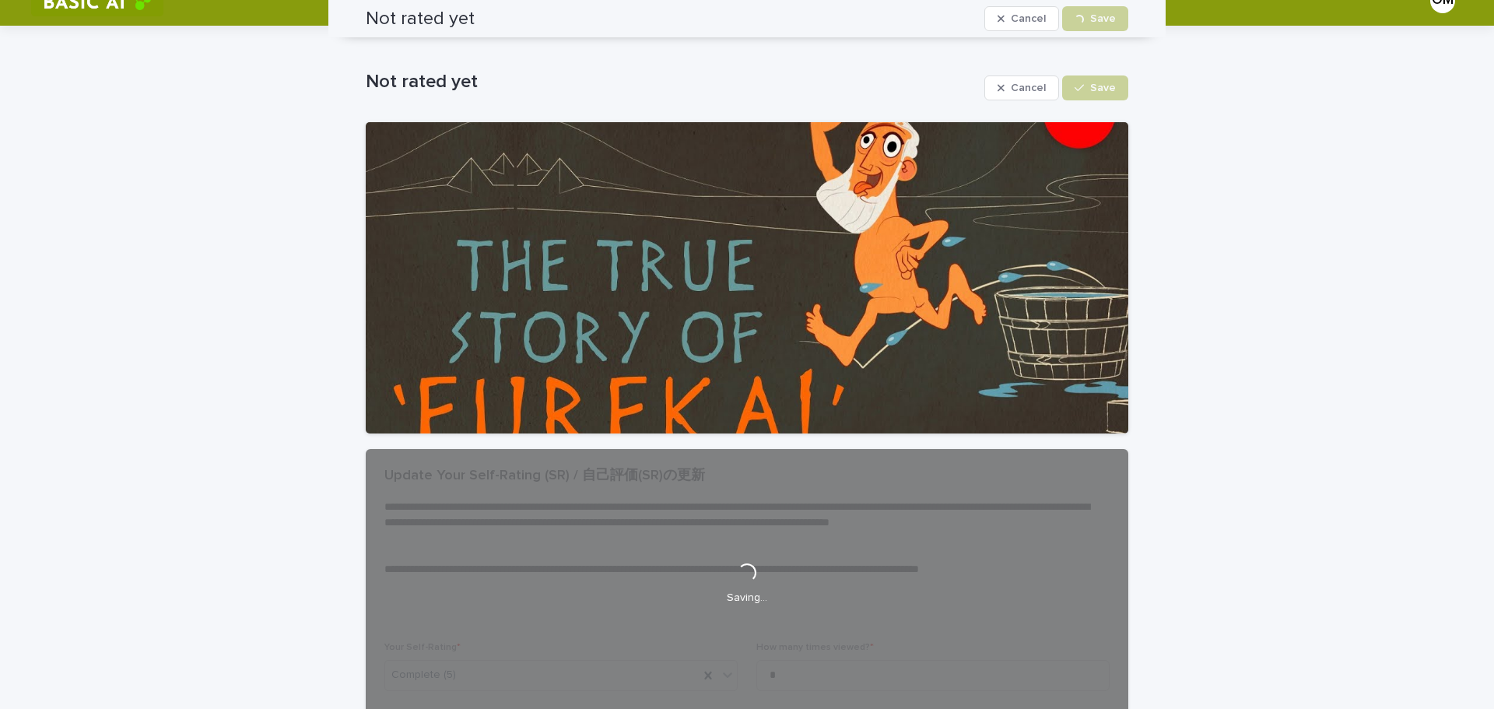
scroll to position [0, 0]
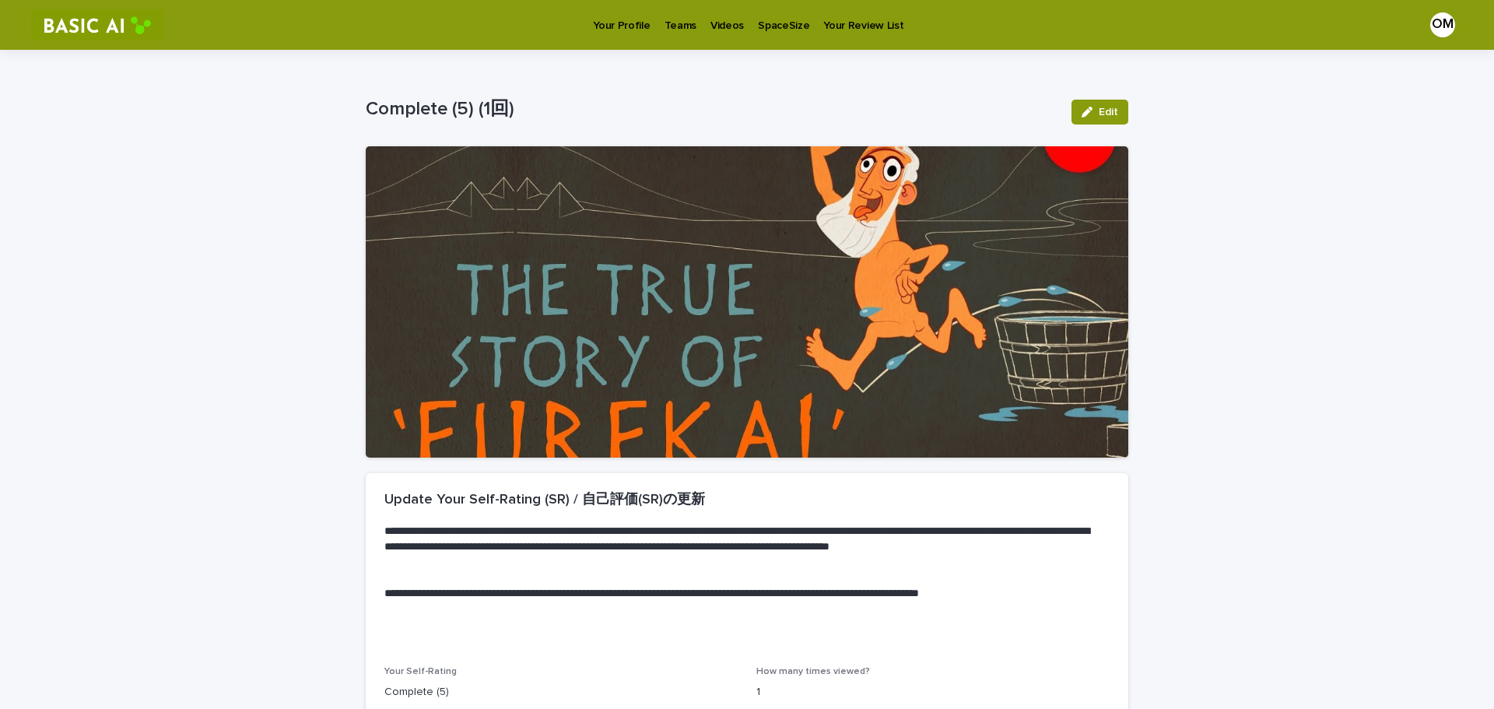
click at [713, 24] on p "Videos" at bounding box center [727, 16] width 33 height 33
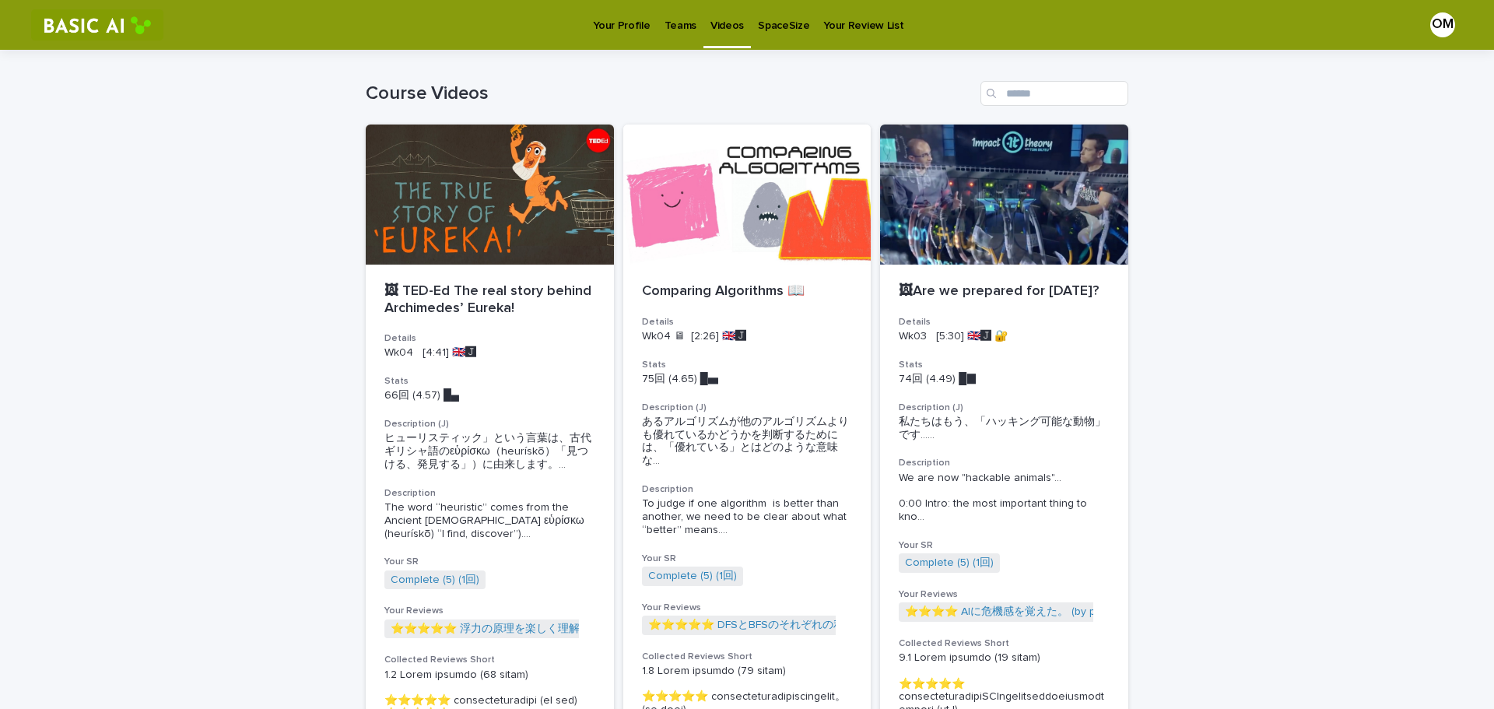
click at [614, 31] on p "Your Profile" at bounding box center [621, 16] width 57 height 33
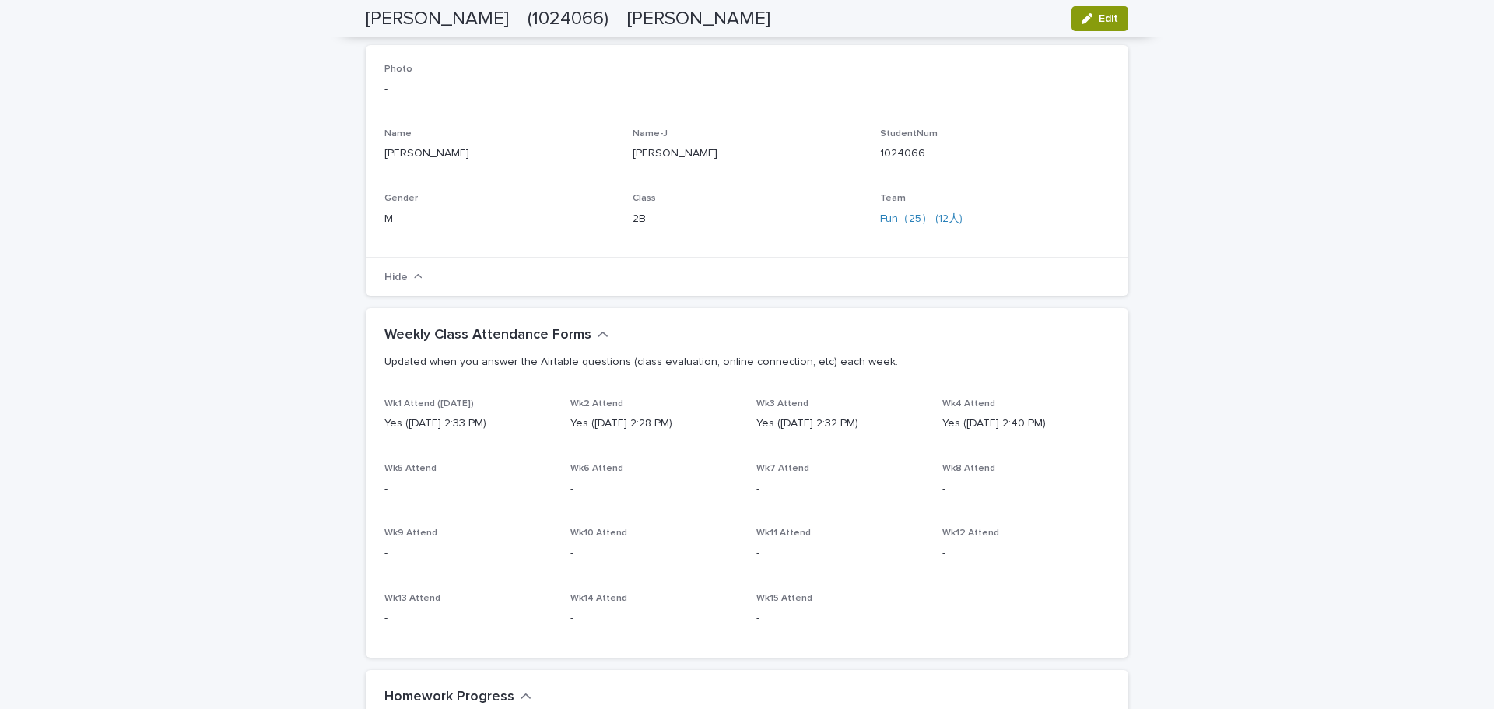
scroll to position [156, 0]
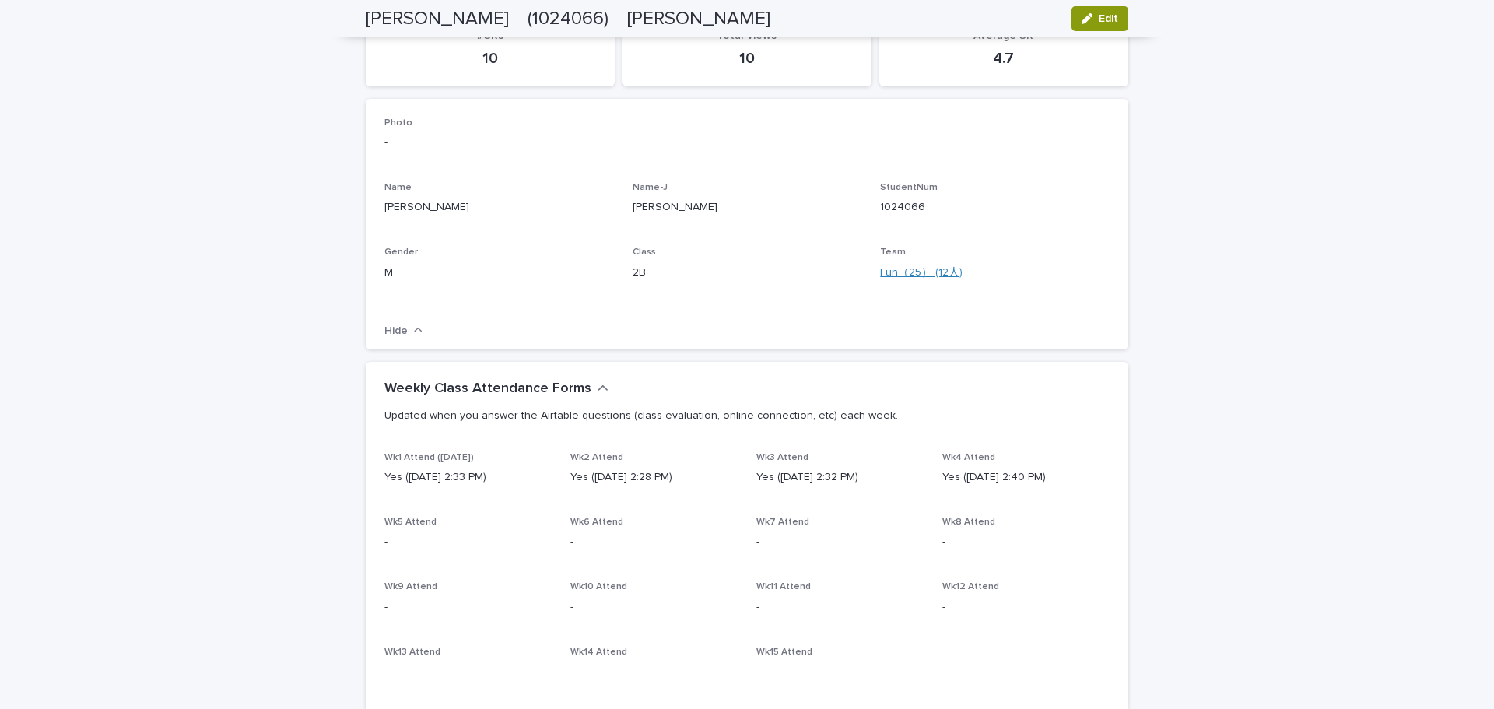
click at [919, 276] on link "Fun（25） (12人)" at bounding box center [921, 273] width 83 height 16
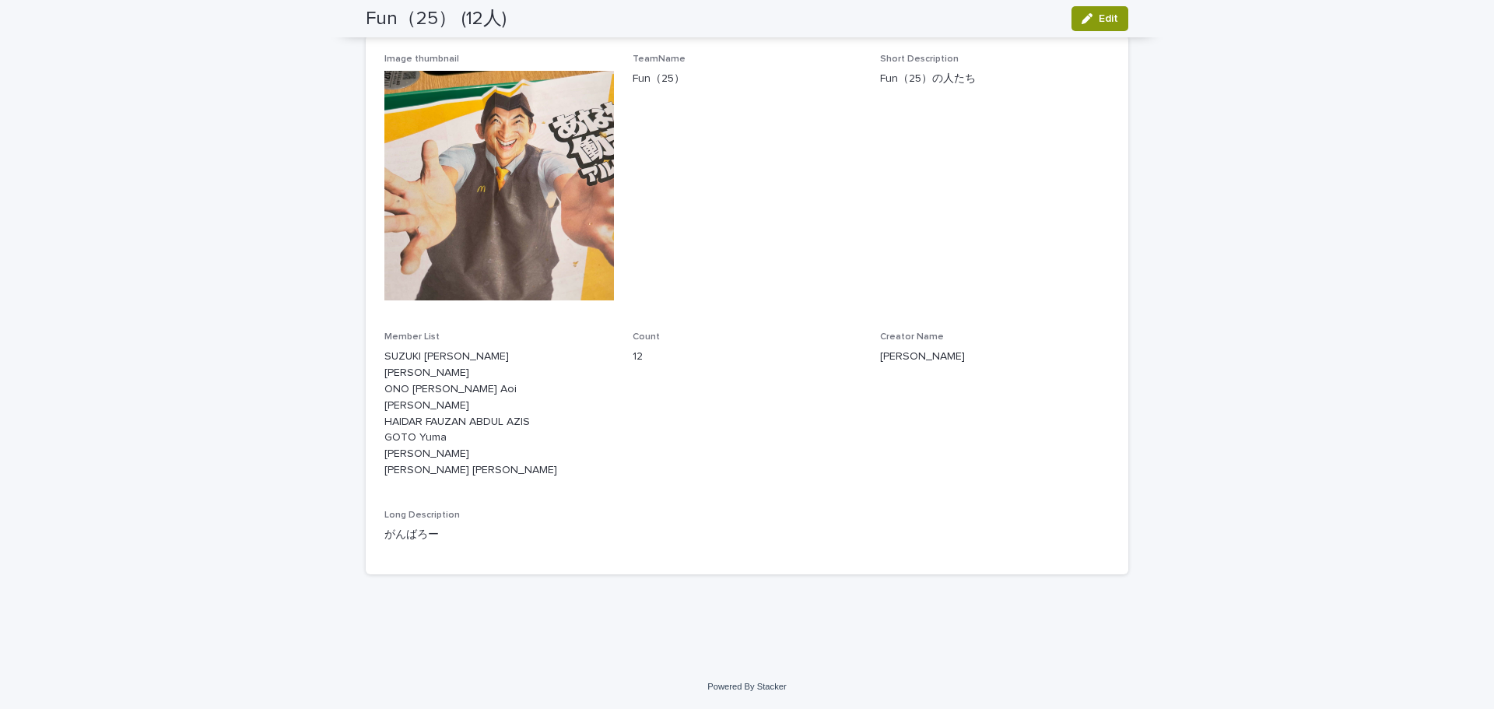
scroll to position [191, 0]
drag, startPoint x: 566, startPoint y: -33, endPoint x: 587, endPoint y: -68, distance: 40.8
